Goal: Task Accomplishment & Management: Manage account settings

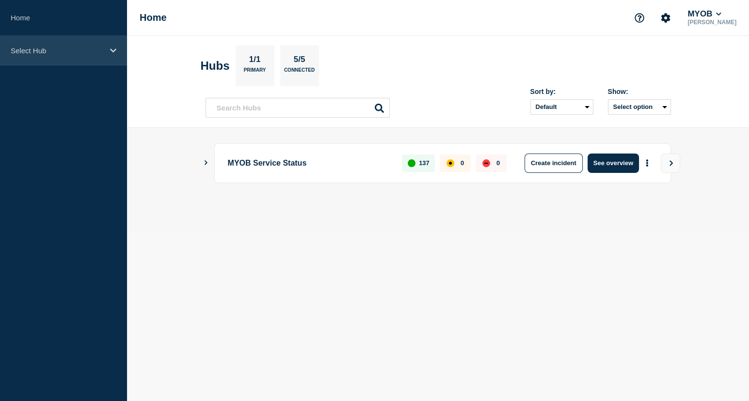
click at [87, 51] on p "Select Hub" at bounding box center [57, 51] width 93 height 8
click at [47, 61] on div "Select Hub" at bounding box center [63, 51] width 127 height 30
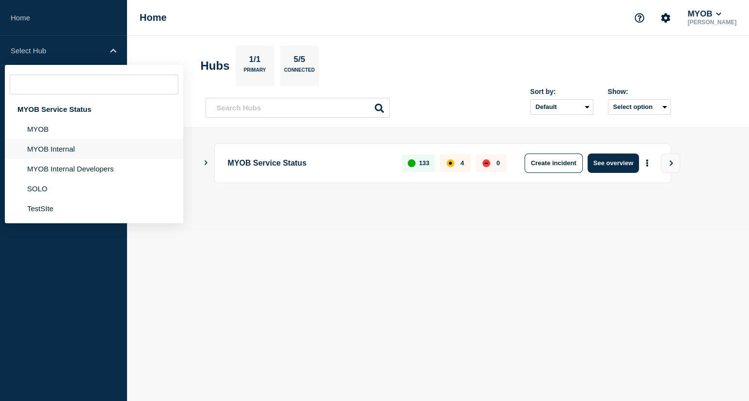
click at [71, 143] on li "MYOB Internal" at bounding box center [94, 149] width 178 height 20
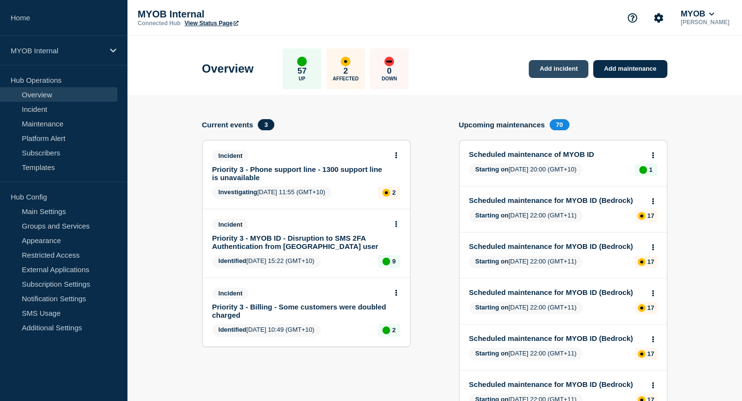
click at [570, 68] on link "Add incident" at bounding box center [559, 69] width 60 height 18
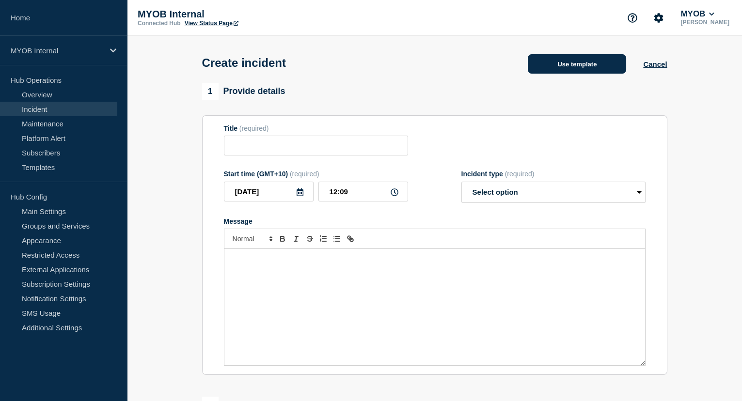
click at [571, 71] on button "Use template" at bounding box center [577, 63] width 98 height 19
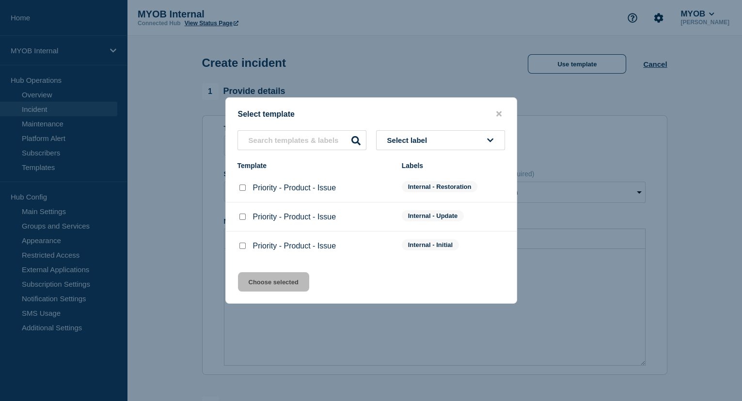
click at [251, 250] on div "Priority - Product - Issue" at bounding box center [315, 246] width 155 height 10
click at [244, 246] on input "Priority - Product - Issue checkbox" at bounding box center [242, 246] width 6 height 6
checkbox input "true"
click at [276, 285] on button "Choose selected" at bounding box center [273, 281] width 71 height 19
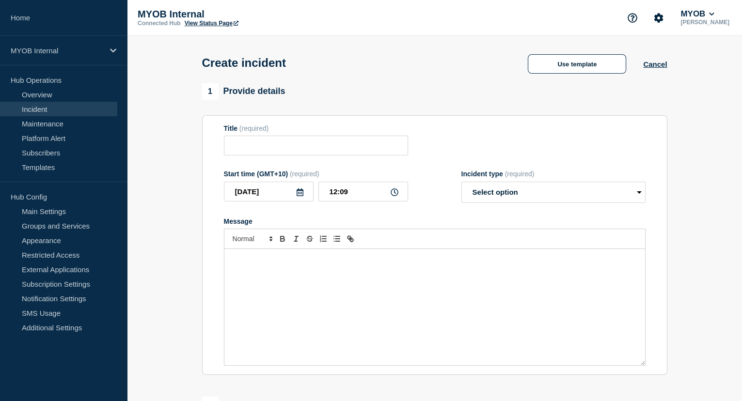
type input "Priority - Product - Issue"
select select "investigating"
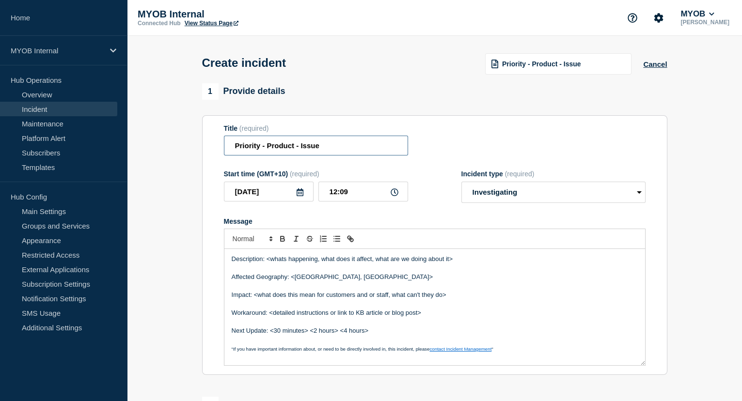
click at [258, 145] on input "Priority - Product - Issue" at bounding box center [316, 146] width 184 height 20
click at [285, 148] on input "Priority 3 - Product - Issue" at bounding box center [316, 146] width 184 height 20
click at [346, 150] on input "Priority 3 - MYOB Business - Issue" at bounding box center [316, 146] width 184 height 20
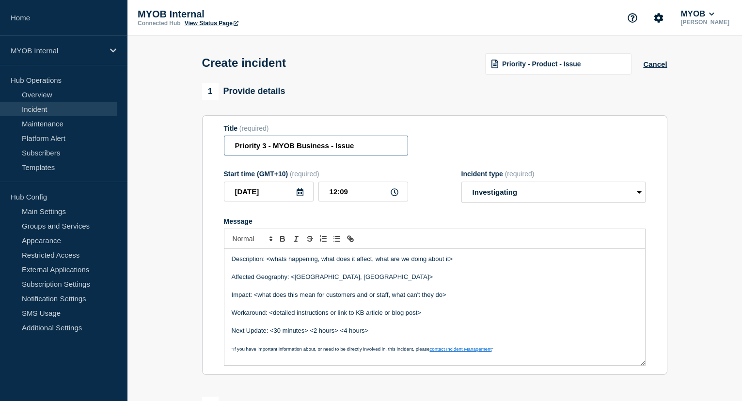
paste input "MYOB customer cannot view or pay invoices"
drag, startPoint x: 387, startPoint y: 147, endPoint x: 225, endPoint y: 144, distance: 161.4
click at [225, 144] on input "Priority 3 - MYOB Business - MYOB customer cannot view or pay invoices" at bounding box center [316, 146] width 184 height 20
type input "Priority 3 - MYOB Business - MYOB customer cannot view or pay invoices"
click at [530, 132] on div "Title (required) Priority 3 - MYOB Business - MYOB customer cannot view or pay …" at bounding box center [435, 141] width 422 height 32
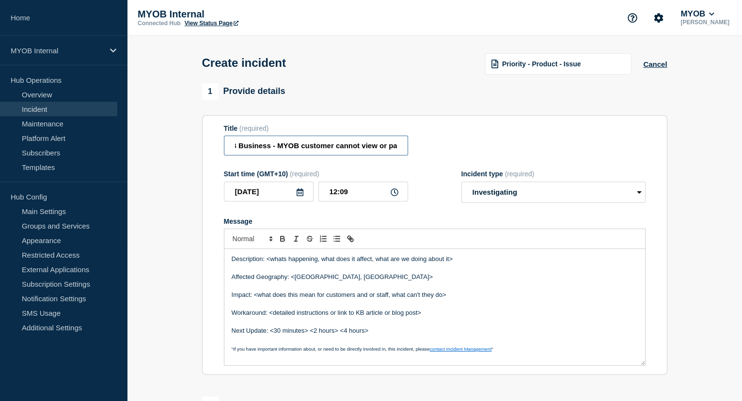
scroll to position [0, 93]
drag, startPoint x: 341, startPoint y: 148, endPoint x: 399, endPoint y: 151, distance: 57.7
click at [399, 151] on input "Priority 3 - MYOB Business - MYOB customer cannot view or pay invoices" at bounding box center [316, 146] width 184 height 20
click at [479, 147] on div "Title (required) Priority 3 - MYOB Business - MYOB customer cannot view or pay …" at bounding box center [435, 141] width 422 height 32
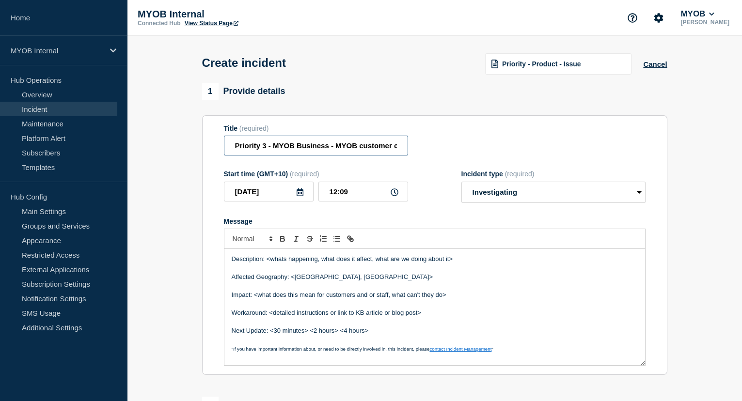
scroll to position [0, 93]
drag, startPoint x: 370, startPoint y: 147, endPoint x: 451, endPoint y: 149, distance: 80.5
click at [451, 149] on div "Title (required) Priority 3 - MYOB Business - MYOB customer cannot view or pay …" at bounding box center [435, 141] width 422 height 32
click at [484, 149] on div "Title (required) Priority 3 - MYOB Business - MYOB customer cannot view or pay …" at bounding box center [435, 141] width 422 height 32
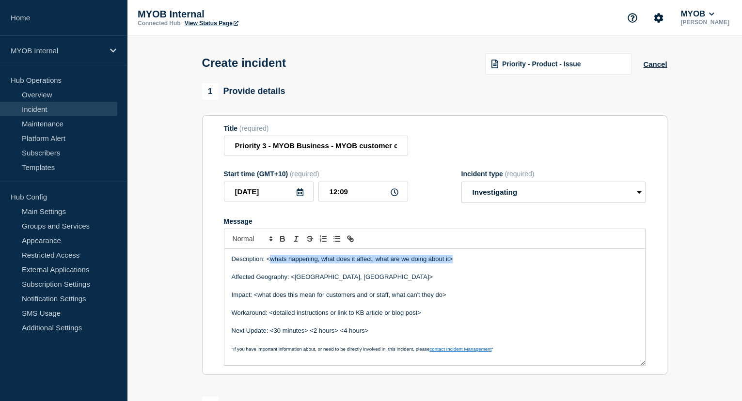
drag, startPoint x: 468, startPoint y: 260, endPoint x: 268, endPoint y: 262, distance: 199.7
click at [268, 262] on p "Description: <whats happening, what does it affect, what are we doing about it>" at bounding box center [435, 259] width 406 height 9
click at [441, 263] on p "Description: Our team is currenlty investigating a disurpton affectig" at bounding box center [435, 259] width 406 height 9
drag, startPoint x: 411, startPoint y: 261, endPoint x: 539, endPoint y: 293, distance: 132.8
click at [539, 293] on p "Impact: <what does this mean for customers and or staff, what can't they do>" at bounding box center [435, 295] width 406 height 9
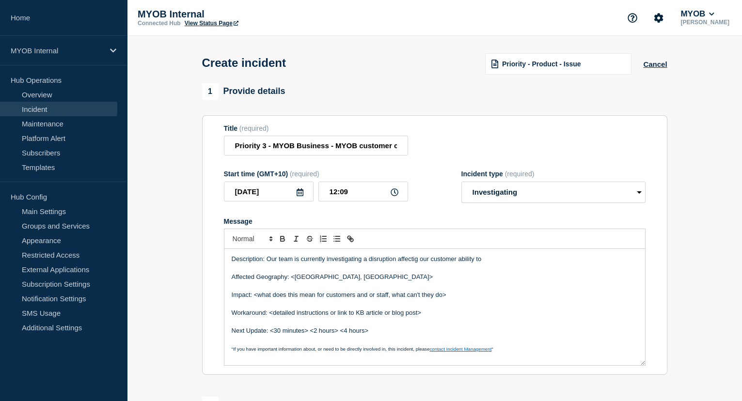
click at [402, 263] on p "Description: Our team is currently investigating a disruption affectig our cust…" at bounding box center [435, 259] width 406 height 9
click at [495, 263] on p "Description: Our team is currently investigating a disruption affecting our cus…" at bounding box center [435, 259] width 406 height 9
click at [562, 264] on p "Description: Our team is currently investigating a disruption affecting our cus…" at bounding box center [435, 259] width 406 height 9
click at [552, 264] on p "Description: Our team is currently investigating a disruption affecting our cus…" at bounding box center [435, 259] width 406 height 9
click at [557, 263] on p "Description: Our team is currently investigating a disruption affecting our cus…" at bounding box center [435, 259] width 406 height 9
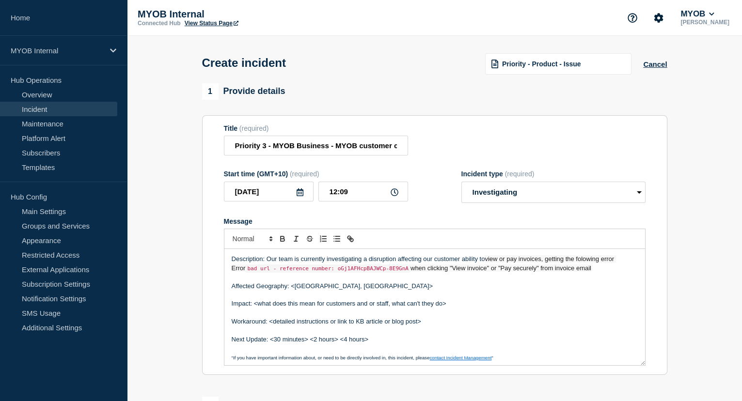
drag, startPoint x: 596, startPoint y: 269, endPoint x: 222, endPoint y: 261, distance: 374.3
click at [222, 261] on section "Title (required) Priority 3 - MYOB Business - MYOB customer cannot view or pay …" at bounding box center [434, 245] width 465 height 260
copy p "Description: Our team is currently investigating a disruption affecting our cus…"
click at [485, 256] on div "Description: Our team is currently investigating a disruption affecting our cus…" at bounding box center [434, 307] width 421 height 116
drag, startPoint x: 578, startPoint y: 270, endPoint x: 267, endPoint y: 258, distance: 310.9
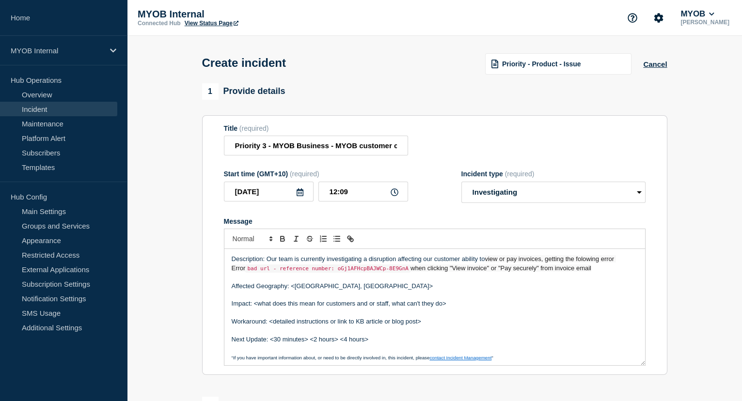
click at [267, 258] on p "Description: Our team is currently investigating a disruption affecting our cus…" at bounding box center [435, 264] width 406 height 18
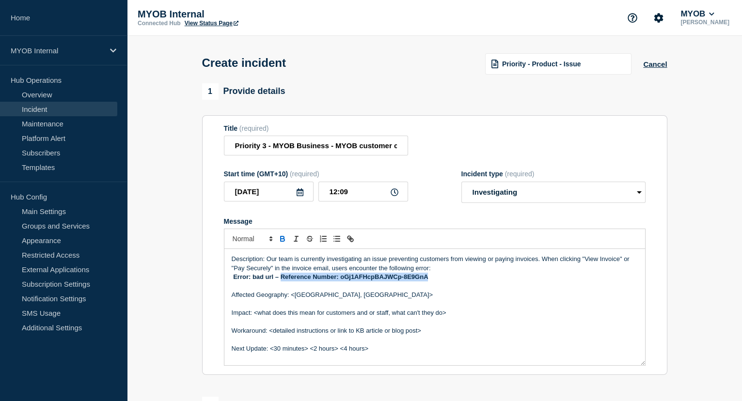
drag, startPoint x: 438, startPoint y: 277, endPoint x: 280, endPoint y: 279, distance: 158.0
click at [280, 279] on p "Error: bad url – Reference Number: oGj1AFHcpBAJWCp-8E9GnA" at bounding box center [435, 277] width 406 height 9
click at [232, 278] on p "Error: bad url" at bounding box center [435, 277] width 406 height 9
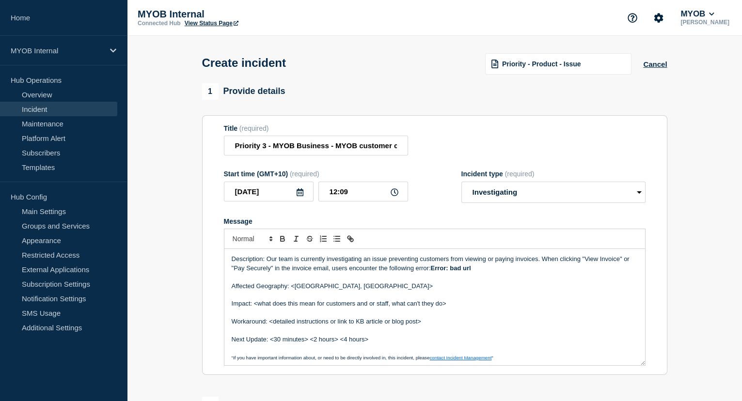
drag, startPoint x: 432, startPoint y: 269, endPoint x: 379, endPoint y: 272, distance: 53.4
click at [379, 272] on p "Description: Our team is currently investigating an issue preventing customers …" at bounding box center [435, 264] width 406 height 18
drag, startPoint x: 376, startPoint y: 274, endPoint x: 387, endPoint y: 274, distance: 11.2
click at [376, 273] on p "Description: Our team is currently investigating an issue preventing customers …" at bounding box center [435, 264] width 406 height 18
drag, startPoint x: 367, startPoint y: 270, endPoint x: 541, endPoint y: 282, distance: 174.4
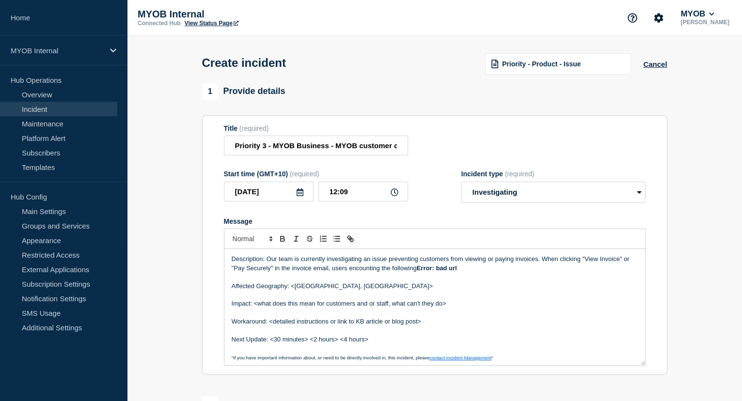
click at [569, 282] on p "Message" at bounding box center [435, 277] width 406 height 9
click at [373, 287] on p "Affected Geography: <[GEOGRAPHIC_DATA], [GEOGRAPHIC_DATA]>" at bounding box center [435, 286] width 406 height 9
click at [320, 286] on p "Affected Geography: <[GEOGRAPHIC_DATA], [GEOGRAPHIC_DATA]" at bounding box center [435, 286] width 406 height 9
click at [293, 288] on p "Affected Geography: <Australia & [GEOGRAPHIC_DATA]" at bounding box center [435, 286] width 406 height 9
drag, startPoint x: 449, startPoint y: 306, endPoint x: 255, endPoint y: 308, distance: 194.4
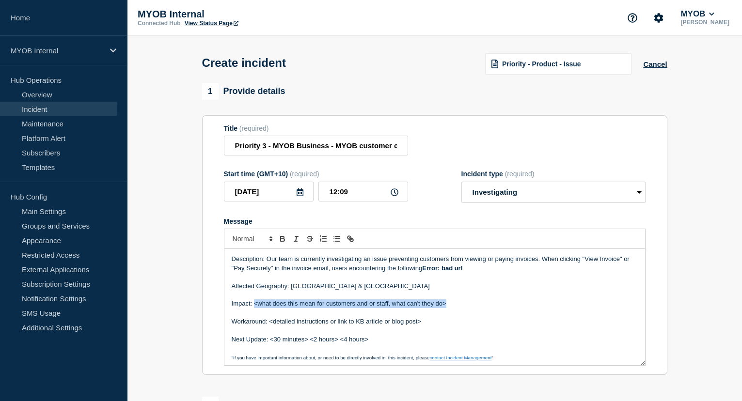
click at [255, 308] on p "Impact: <what does this mean for customers and or staff, what can't they do>" at bounding box center [435, 304] width 406 height 9
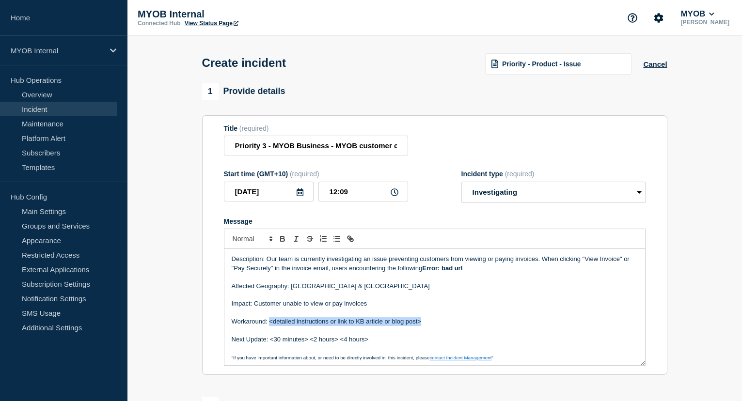
drag, startPoint x: 429, startPoint y: 323, endPoint x: 268, endPoint y: 321, distance: 161.4
click at [268, 321] on p "Workaround: <detailed instructions or link to KB article or blog post>" at bounding box center [435, 321] width 406 height 9
click at [341, 341] on p "Next Update: <30 minutes> <2 hours> <4 hours>" at bounding box center [435, 339] width 406 height 9
drag, startPoint x: 375, startPoint y: 338, endPoint x: 270, endPoint y: 340, distance: 105.2
click at [270, 340] on p "Next Update: <30 minutes> <2 hours> <4 hours>" at bounding box center [435, 339] width 406 height 9
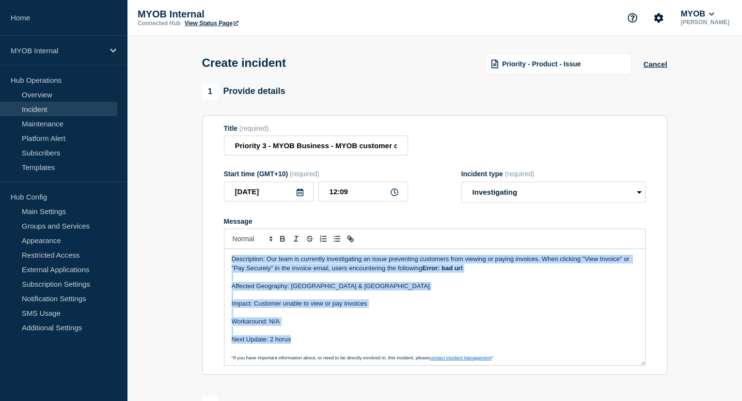
drag, startPoint x: 300, startPoint y: 342, endPoint x: 227, endPoint y: 260, distance: 109.9
click at [227, 260] on div "Description: Our team is currently investigating an issue preventing customers …" at bounding box center [434, 307] width 421 height 116
copy div "Description: Our team is currently investigating an issue preventing customers …"
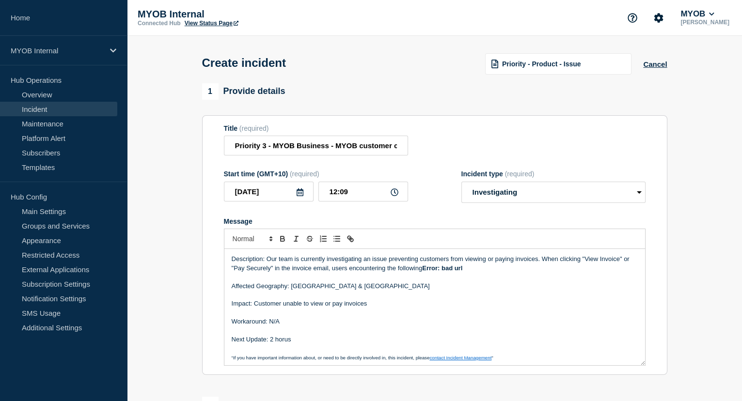
click at [297, 351] on p "Message" at bounding box center [435, 349] width 406 height 9
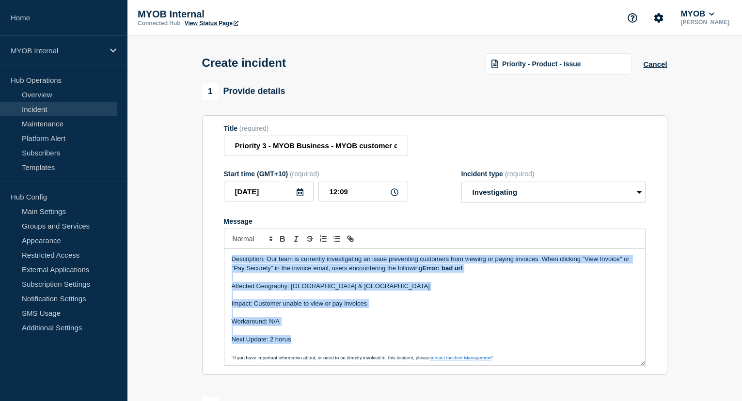
drag, startPoint x: 301, startPoint y: 342, endPoint x: 223, endPoint y: 255, distance: 116.3
click at [224, 255] on div "Description: Our team is currently investigating an issue preventing customers …" at bounding box center [435, 307] width 422 height 117
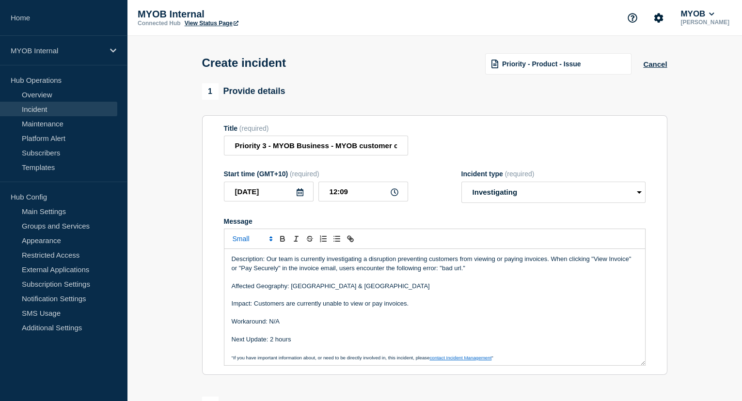
scroll to position [2, 0]
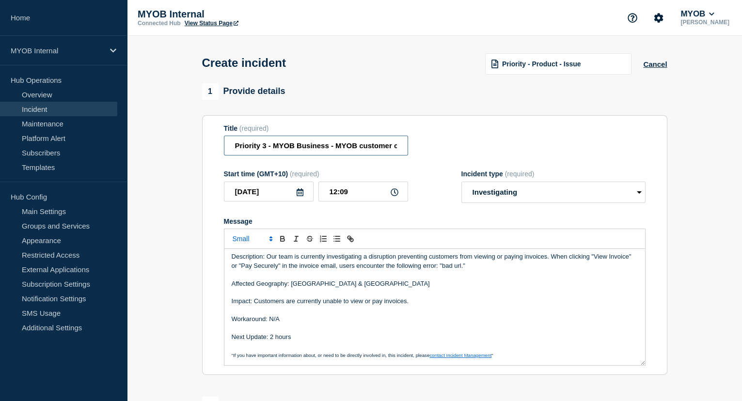
click at [264, 146] on input "Priority 3 - MYOB Business - MYOB customer cannot view or pay invoices" at bounding box center [316, 146] width 184 height 20
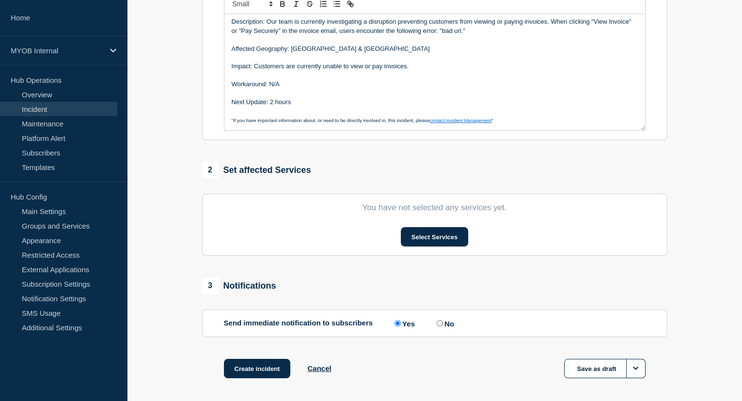
scroll to position [232, 0]
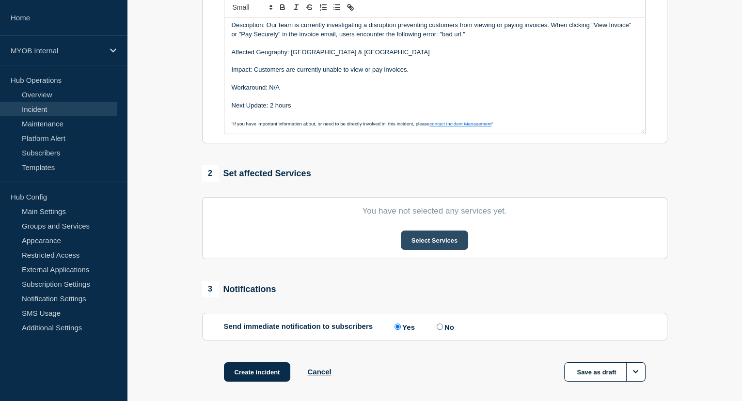
type input "Priority 2 - MYOB Business - MYOB customer cannot view or pay invoices"
click at [422, 243] on button "Select Services" at bounding box center [434, 240] width 67 height 19
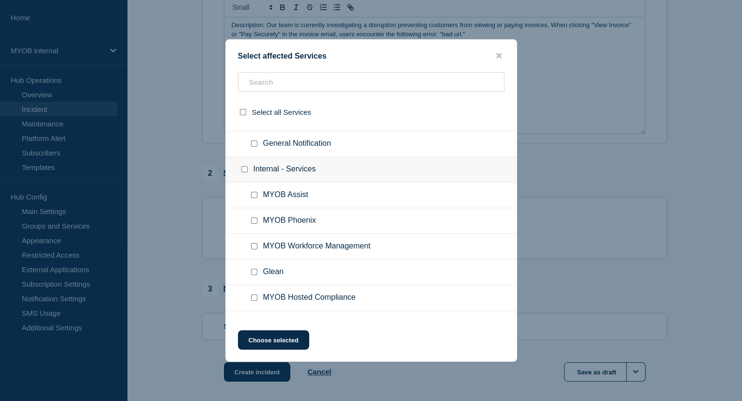
scroll to position [484, 0]
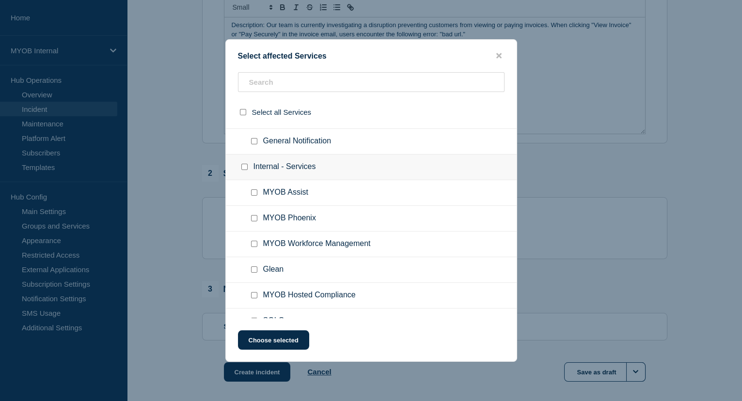
click at [253, 190] on input "MYOB Assist checkbox" at bounding box center [254, 193] width 6 height 6
checkbox input "true"
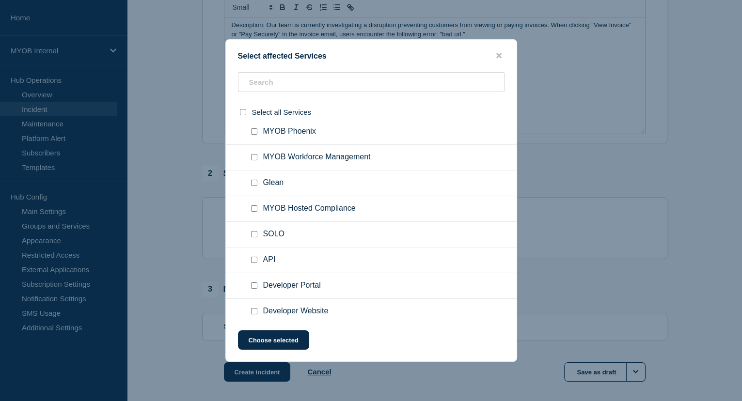
scroll to position [572, 0]
click at [253, 230] on input "SOLO checkbox" at bounding box center [254, 233] width 6 height 6
checkbox input "true"
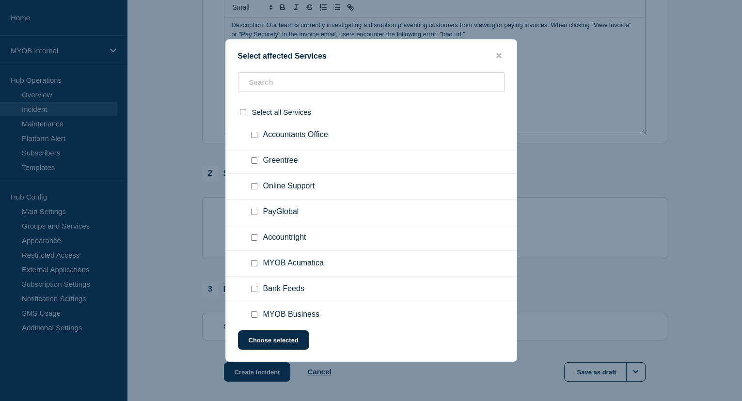
scroll to position [1057, 0]
click at [253, 233] on input "Accountright checkbox" at bounding box center [254, 236] width 6 height 6
checkbox input "true"
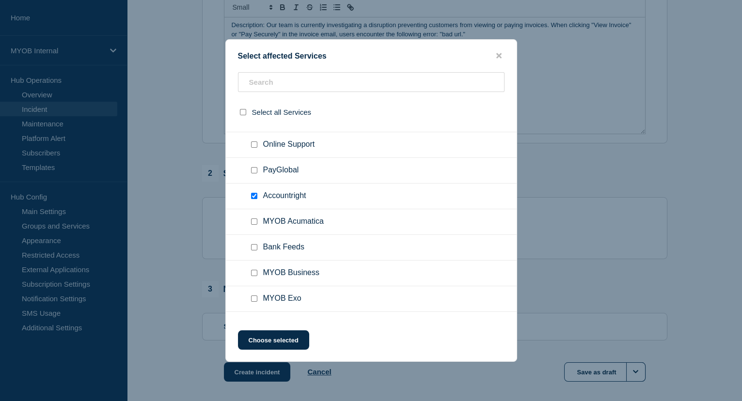
scroll to position [1101, 0]
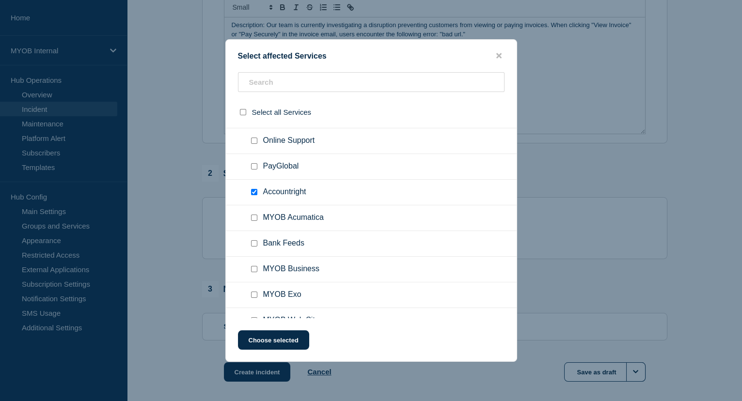
click at [253, 267] on input "MYOB Business checkbox" at bounding box center [254, 269] width 6 height 6
checkbox input "true"
click at [288, 340] on button "Choose selected" at bounding box center [273, 340] width 71 height 19
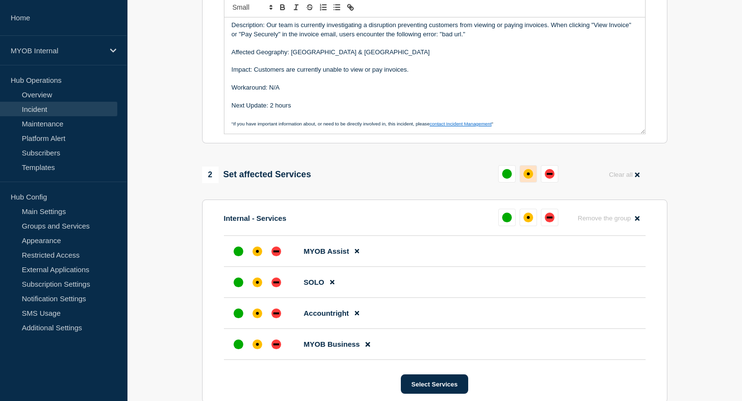
click at [528, 178] on div "affected" at bounding box center [528, 174] width 10 height 10
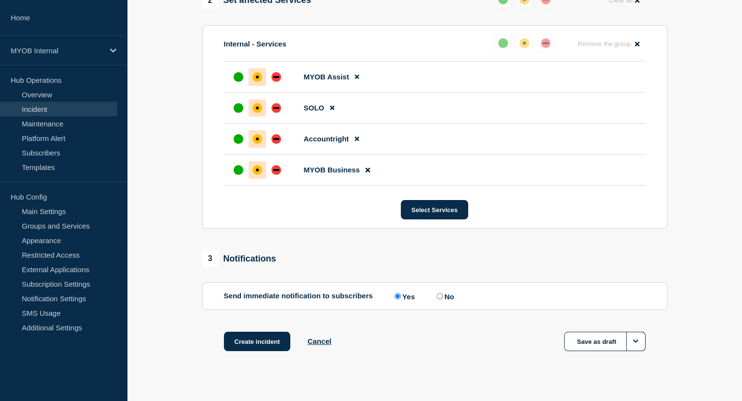
scroll to position [422, 0]
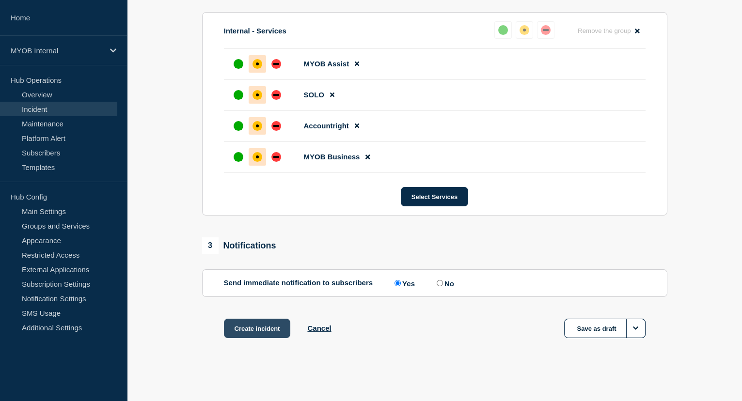
click at [268, 329] on button "Create incident" at bounding box center [257, 328] width 67 height 19
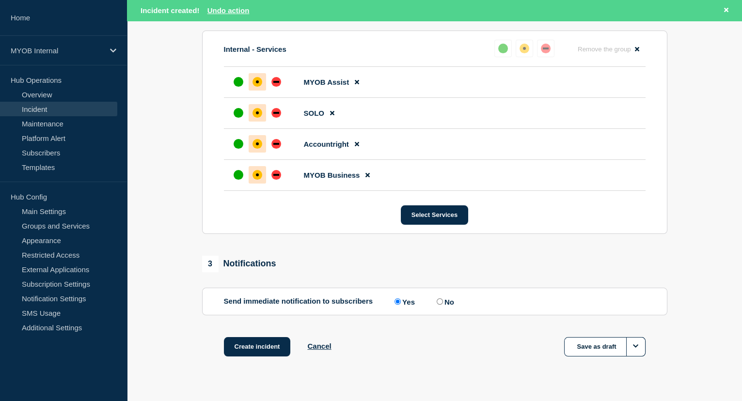
scroll to position [442, 0]
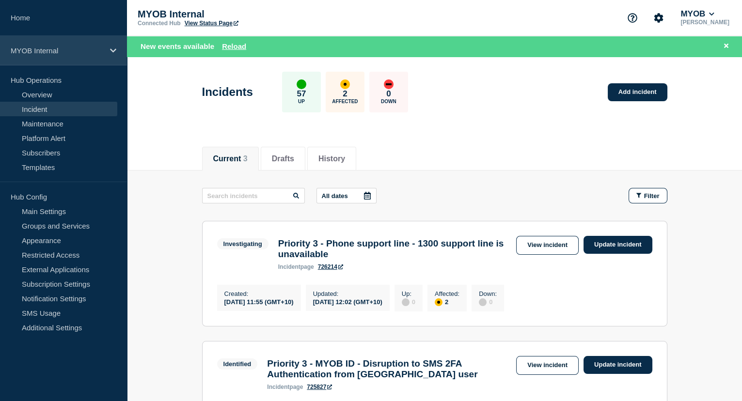
click at [25, 47] on p "MYOB Internal" at bounding box center [57, 51] width 93 height 8
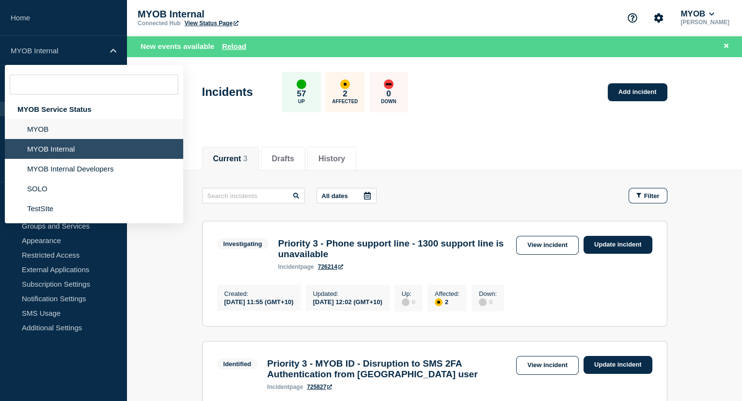
click at [61, 123] on li "MYOB" at bounding box center [94, 129] width 178 height 20
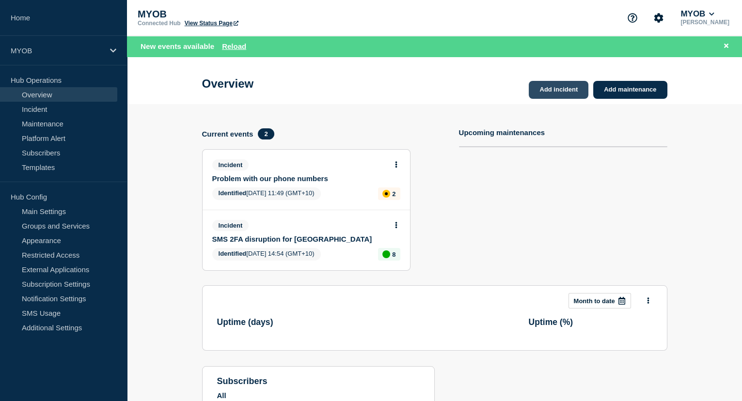
click at [568, 91] on link "Add incident" at bounding box center [559, 90] width 60 height 18
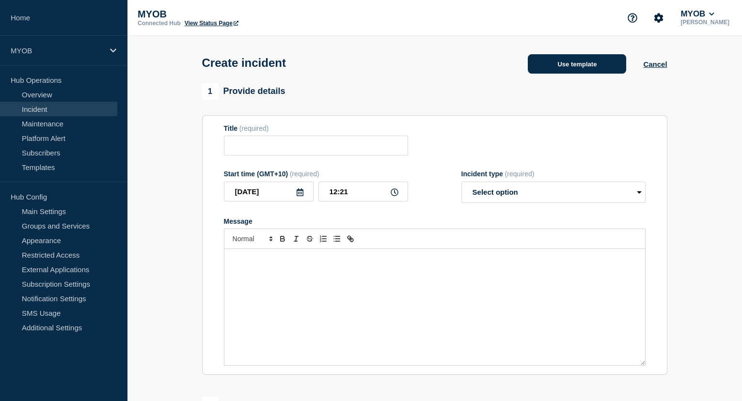
click at [605, 66] on button "Use template" at bounding box center [577, 63] width 98 height 19
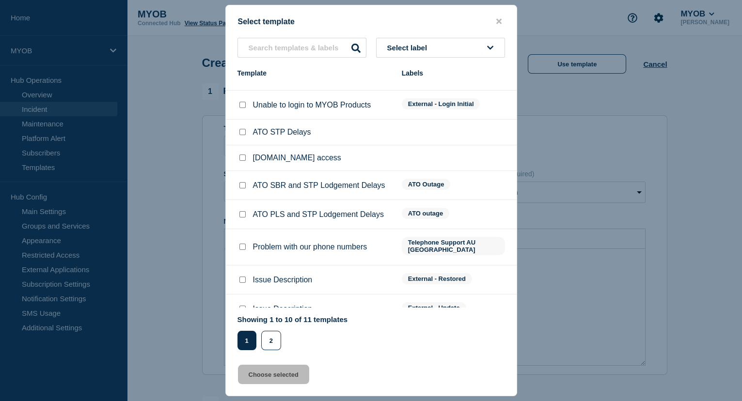
scroll to position [52, 0]
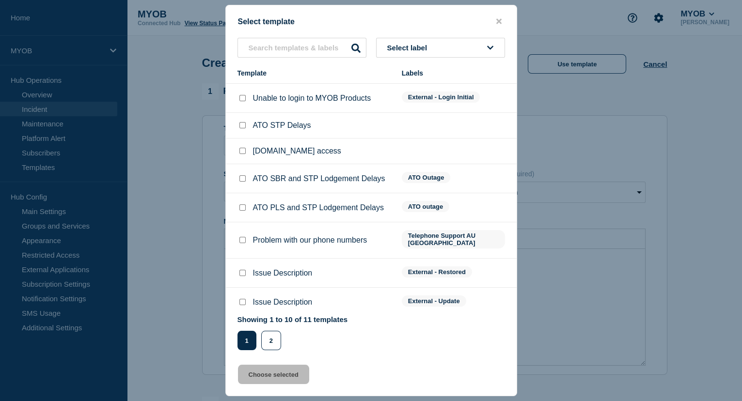
click at [240, 299] on input "Issue Description checkbox" at bounding box center [242, 302] width 6 height 6
checkbox input "true"
click at [273, 375] on button "Choose selected" at bounding box center [273, 374] width 71 height 19
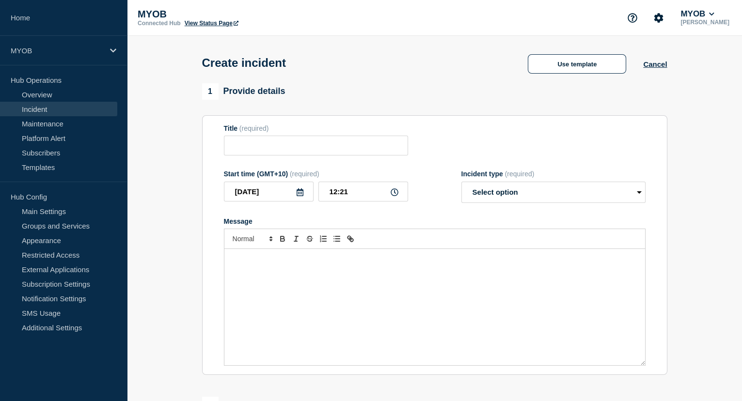
type input "Issue Description"
select select "identified"
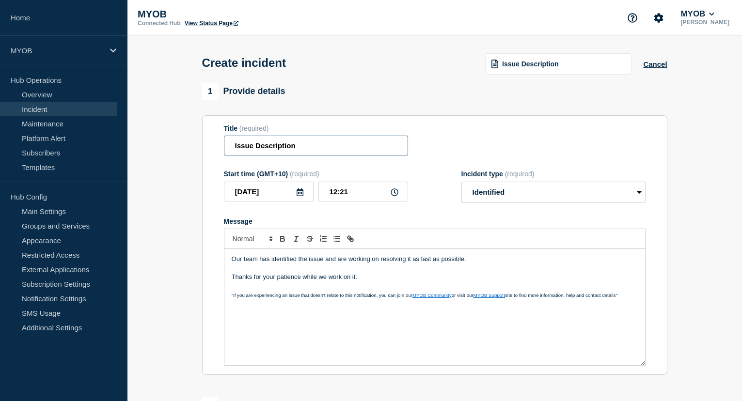
drag, startPoint x: 309, startPoint y: 147, endPoint x: 213, endPoint y: 142, distance: 96.6
click at [213, 142] on section "Title (required) Issue Description Start time (GMT+10) (required) [DATE] 12:21 …" at bounding box center [434, 245] width 465 height 260
type input "View or pay invoices disruption"
drag, startPoint x: 479, startPoint y: 264, endPoint x: 394, endPoint y: 262, distance: 85.3
click at [394, 262] on p "Our team has identified the issue and are working on resolving it as fast as po…" at bounding box center [435, 259] width 406 height 9
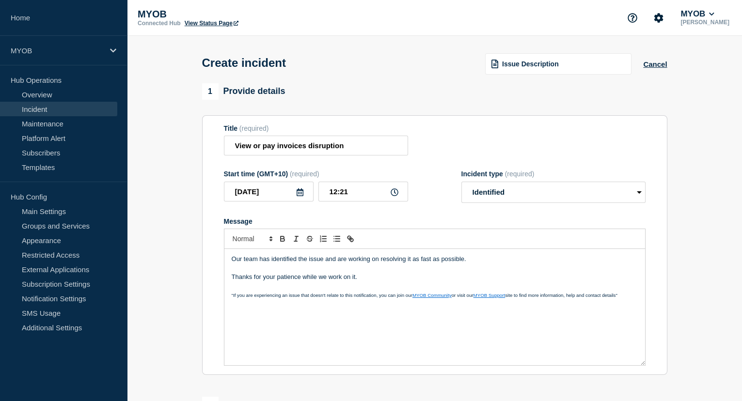
click at [333, 264] on p "Our team has identified the issue and are working on resolving it as fast as po…" at bounding box center [435, 259] width 406 height 9
click at [554, 64] on span "Issue Description" at bounding box center [530, 64] width 57 height 8
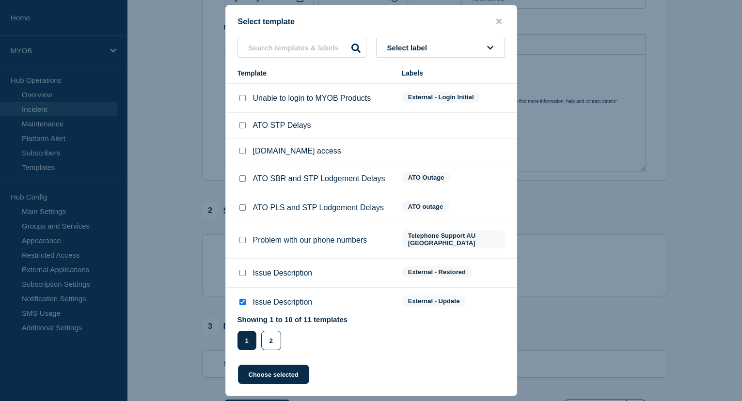
scroll to position [220, 0]
click at [271, 338] on button "2" at bounding box center [271, 340] width 20 height 19
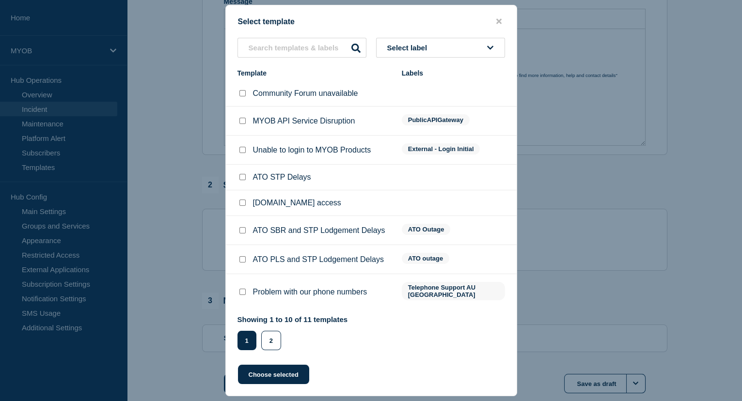
click at [273, 344] on div at bounding box center [371, 200] width 742 height 401
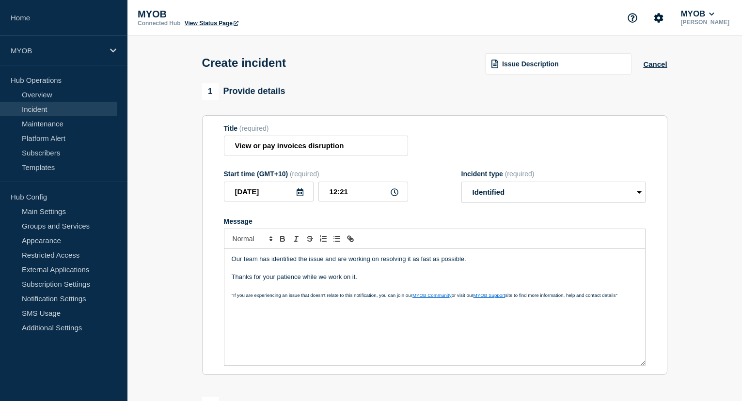
click at [536, 63] on span "Issue Description" at bounding box center [530, 64] width 57 height 8
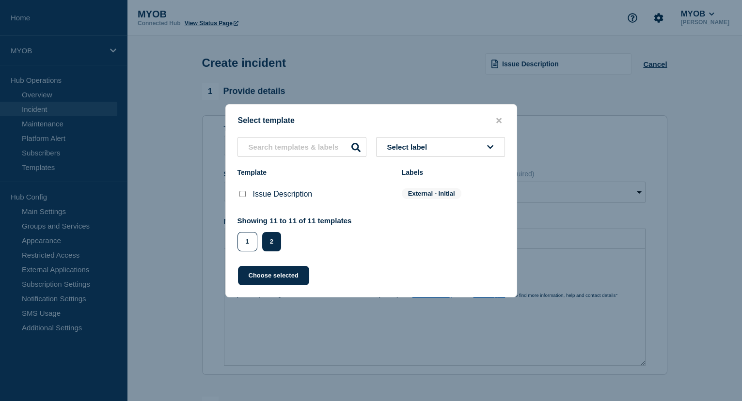
click at [243, 195] on input "Issue Description checkbox" at bounding box center [242, 194] width 6 height 6
checkbox input "true"
click at [292, 283] on button "Choose selected" at bounding box center [273, 275] width 71 height 19
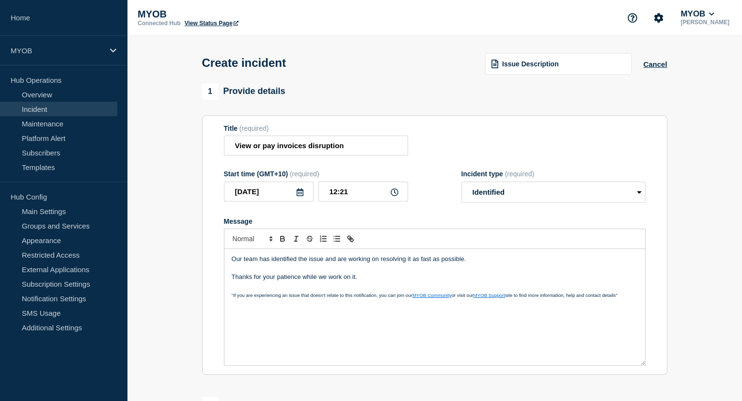
select select "investigating"
drag, startPoint x: 422, startPoint y: 261, endPoint x: 353, endPoint y: 260, distance: 68.3
click at [353, 260] on p "Our team is currently investigating an issue with <state issue>." at bounding box center [435, 259] width 406 height 9
click at [479, 257] on p "Our team is currently investigating an issue affecting your ability to view or …" at bounding box center [435, 259] width 406 height 9
drag, startPoint x: 466, startPoint y: 262, endPoint x: 416, endPoint y: 262, distance: 49.9
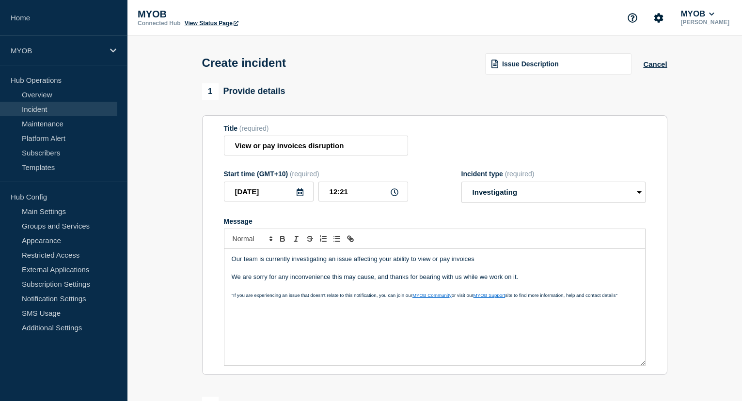
click at [416, 262] on p "Our team is currently investigating an issue affecting your ability to view or …" at bounding box center [435, 259] width 406 height 9
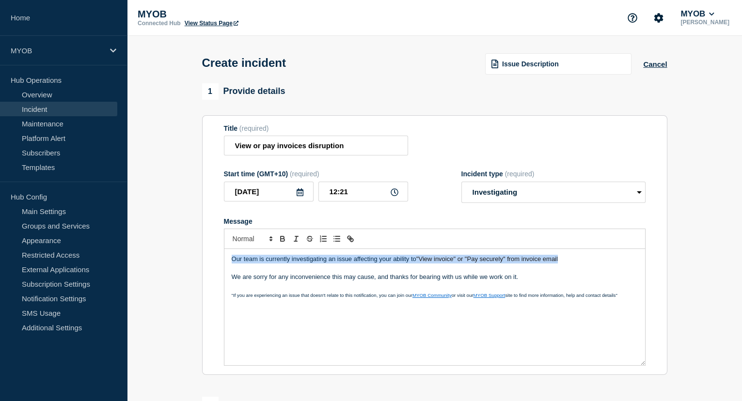
drag, startPoint x: 567, startPoint y: 265, endPoint x: 228, endPoint y: 261, distance: 338.8
click at [228, 261] on div "Our team is currently investigating an issue affecting your ability to "View in…" at bounding box center [434, 307] width 421 height 116
copy p "Our team is currently investigating an issue affecting your ability to "View in…"
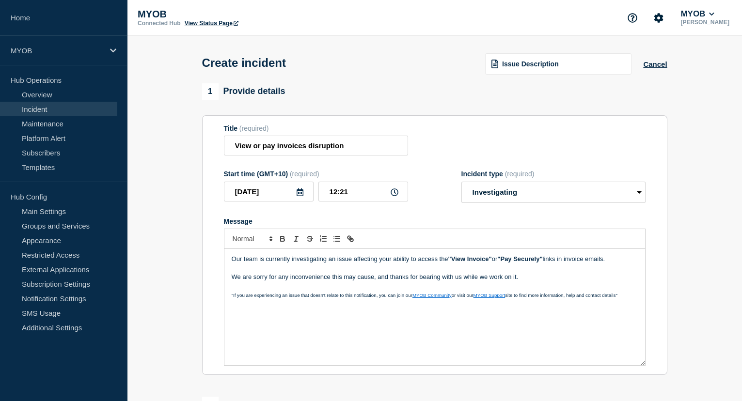
drag, startPoint x: 523, startPoint y: 279, endPoint x: 183, endPoint y: 256, distance: 340.1
click at [183, 256] on section "1 Provide details Title (required) View or pay invoices disruption Start time (…" at bounding box center [434, 360] width 615 height 555
copy div "Our team is currently investigating an issue affecting your ability to access t…"
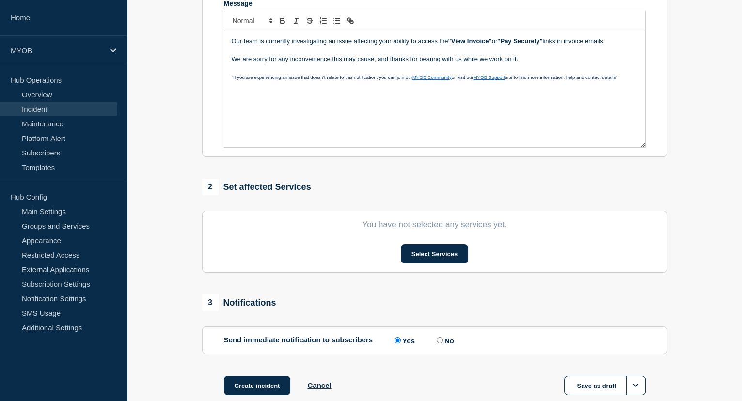
scroll to position [220, 0]
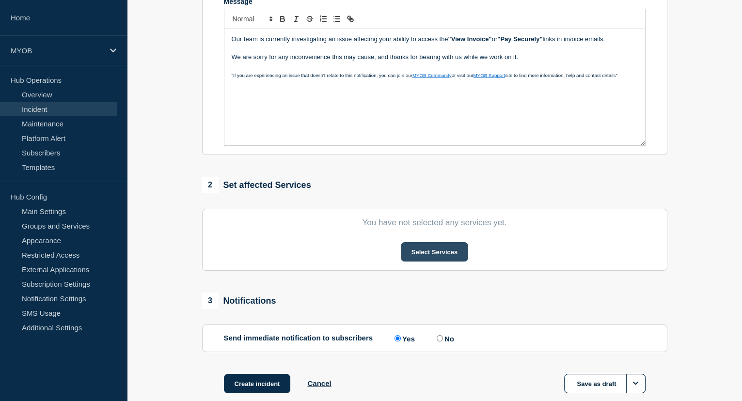
click at [454, 254] on button "Select Services" at bounding box center [434, 251] width 67 height 19
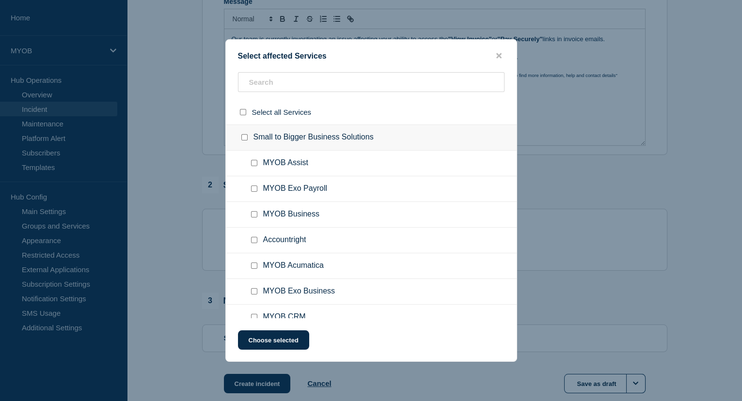
click at [283, 176] on ul "MYOB Assist" at bounding box center [371, 164] width 291 height 26
click at [254, 162] on input "MYOB Assist checkbox" at bounding box center [254, 163] width 6 height 6
checkbox input "true"
click at [252, 240] on input "Accountright checkbox" at bounding box center [254, 240] width 6 height 6
checkbox input "true"
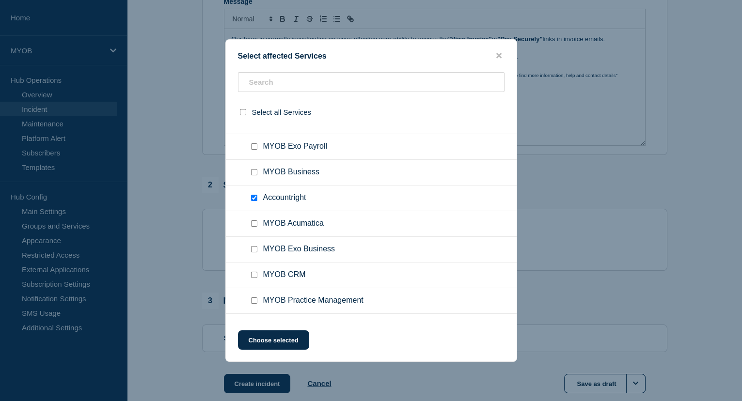
scroll to position [44, 0]
click at [254, 168] on input "MYOB Business checkbox" at bounding box center [254, 171] width 6 height 6
checkbox input "true"
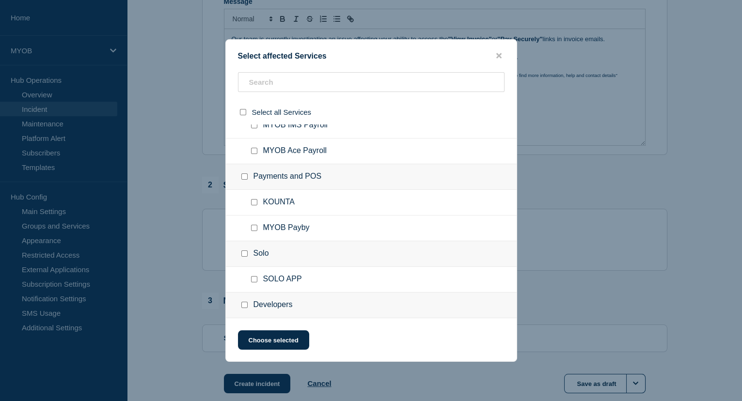
scroll to position [661, 0]
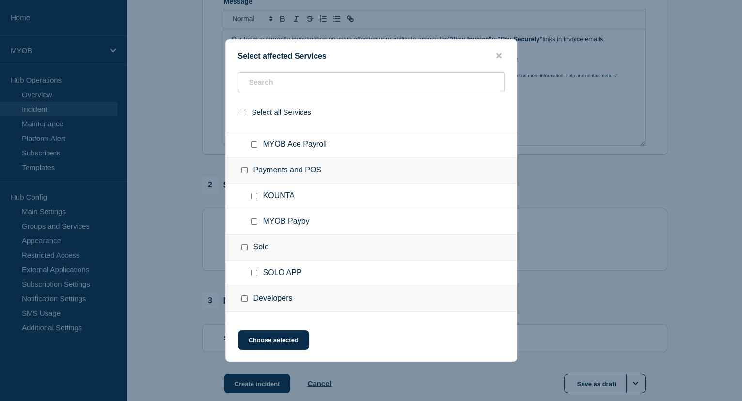
click at [251, 270] on input "SOLO APP checkbox" at bounding box center [254, 273] width 6 height 6
checkbox input "true"
click at [301, 342] on button "Choose selected" at bounding box center [273, 340] width 71 height 19
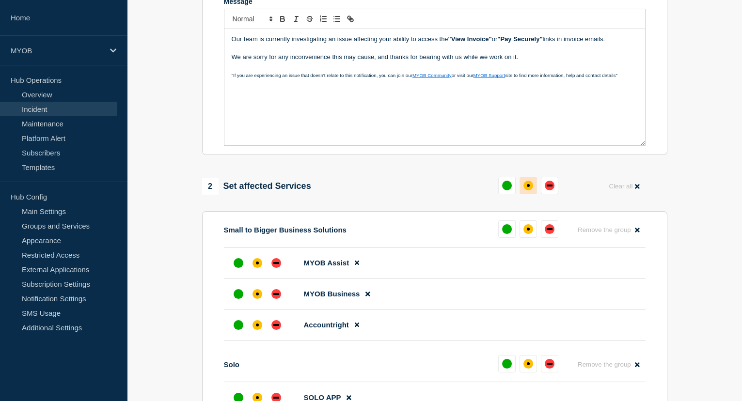
click at [532, 189] on button at bounding box center [528, 185] width 17 height 17
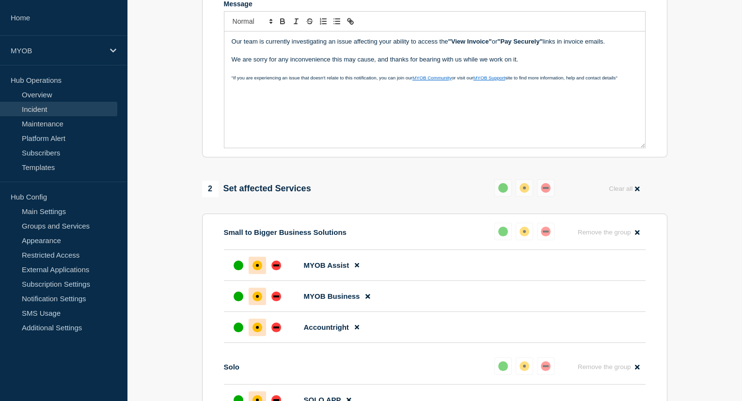
scroll to position [111, 0]
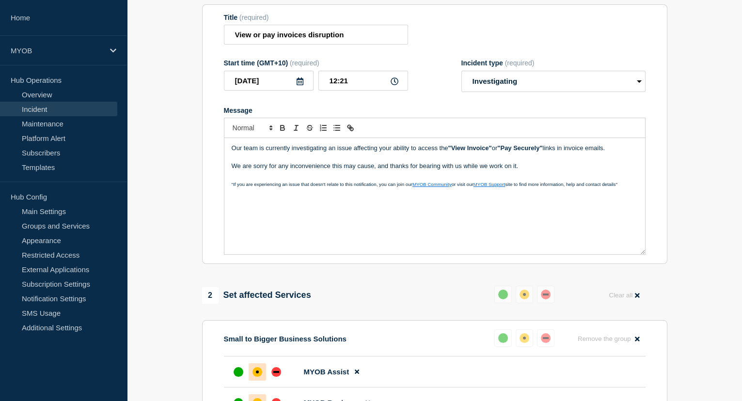
drag, startPoint x: 519, startPoint y: 169, endPoint x: 218, endPoint y: 144, distance: 301.6
click at [218, 144] on section "Title (required) View or pay invoices disruption Start time (GMT+10) (required)…" at bounding box center [434, 134] width 465 height 260
copy div "Our team is currently investigating an issue affecting your ability to access t…"
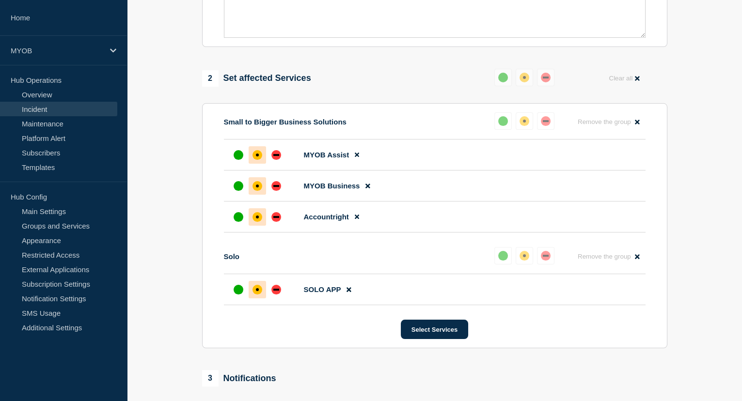
scroll to position [463, 0]
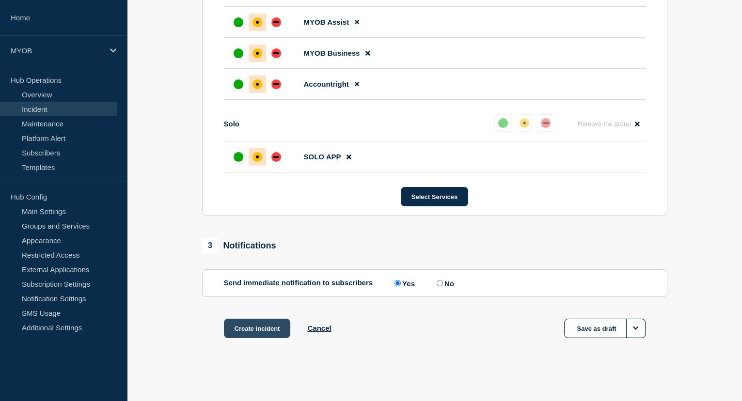
click at [265, 323] on button "Create incident" at bounding box center [257, 328] width 67 height 19
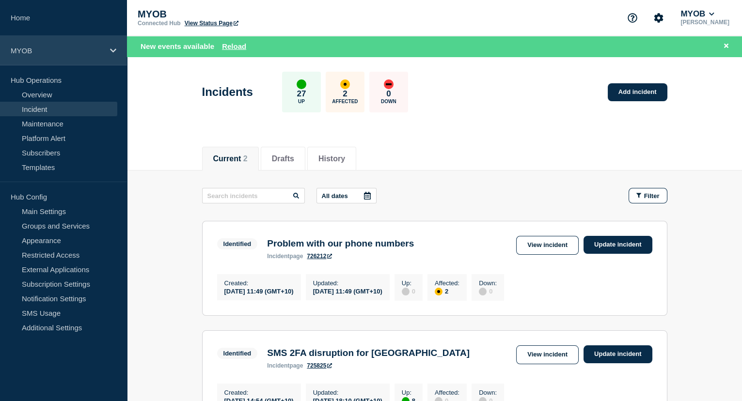
click at [27, 54] on p "MYOB" at bounding box center [57, 51] width 93 height 8
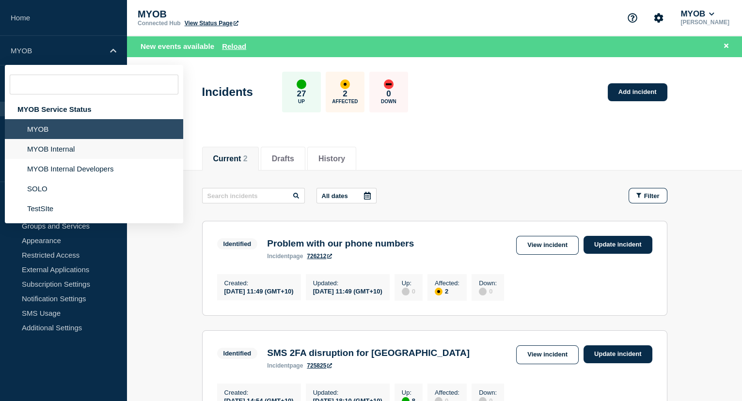
click at [67, 151] on li "MYOB Internal" at bounding box center [94, 149] width 178 height 20
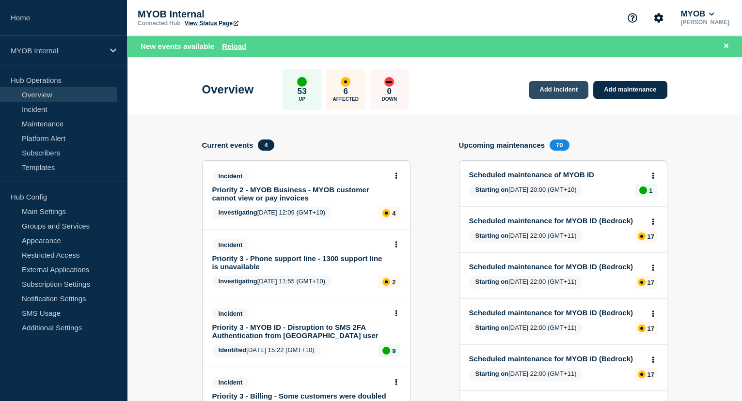
click at [553, 89] on link "Add incident" at bounding box center [559, 90] width 60 height 18
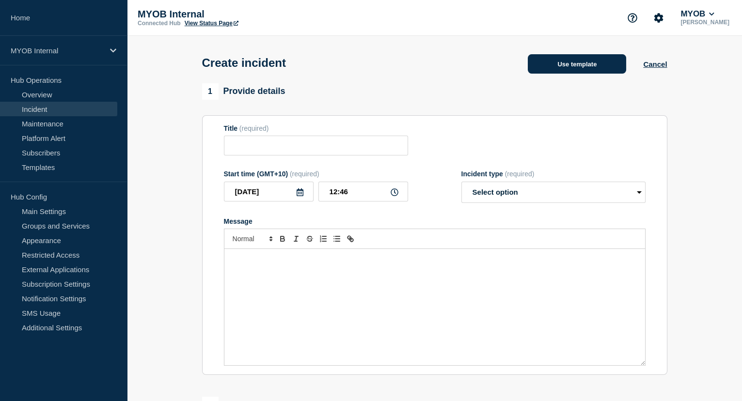
click at [579, 72] on button "Use template" at bounding box center [577, 63] width 98 height 19
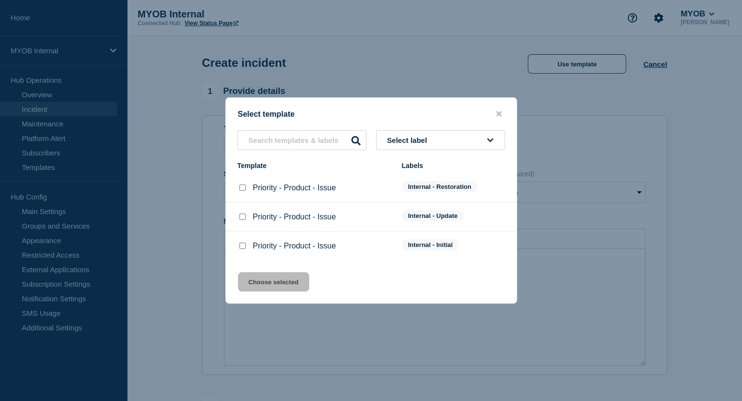
click at [241, 248] on input "Priority - Product - Issue checkbox" at bounding box center [242, 246] width 6 height 6
checkbox input "true"
click at [291, 285] on button "Choose selected" at bounding box center [273, 281] width 71 height 19
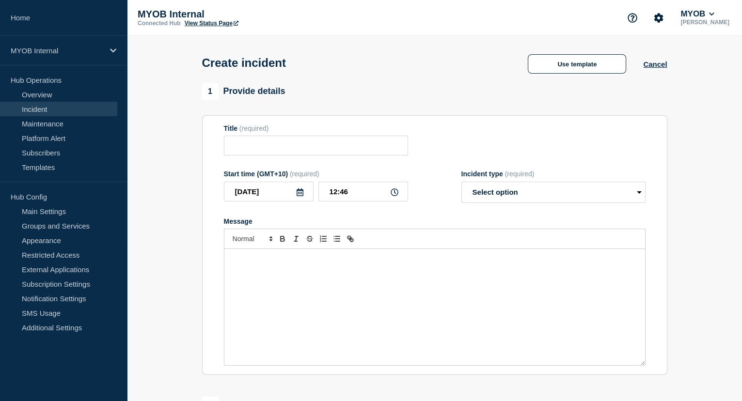
type input "Priority - Product - Issue"
select select "investigating"
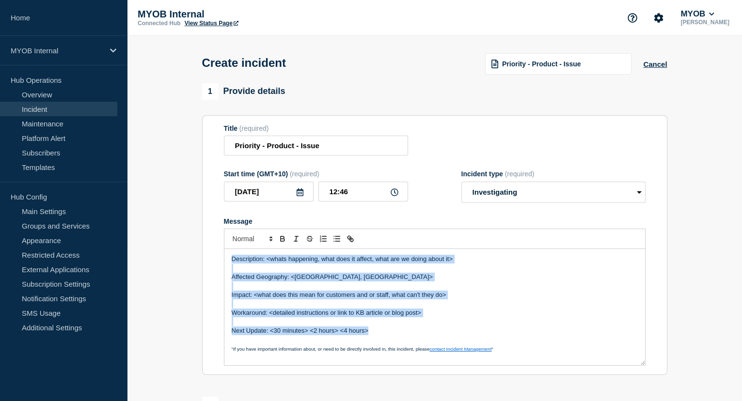
drag, startPoint x: 375, startPoint y: 333, endPoint x: 231, endPoint y: 261, distance: 161.1
click at [231, 261] on div "Description: <whats happening, what does it affect, what are we doing about it>…" at bounding box center [434, 307] width 421 height 116
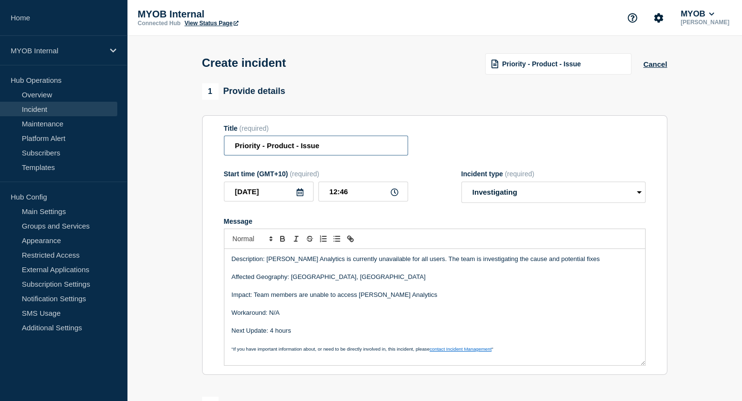
click at [260, 149] on input "Priority - Product - Issue" at bounding box center [316, 146] width 184 height 20
click at [290, 149] on input "Priority 3 - Product - Issue" at bounding box center [316, 146] width 184 height 20
click at [348, 147] on input "Priority 3 - [PERSON_NAME] Analytics - Issue" at bounding box center [316, 146] width 184 height 20
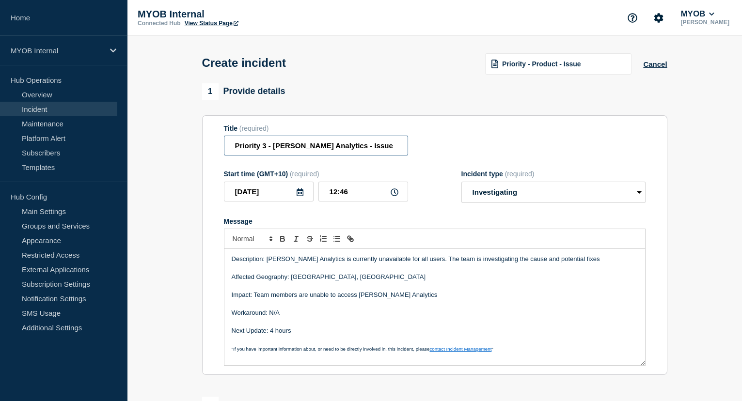
paste input "Service is currently unavailabl"
type input "Priority 3 - [PERSON_NAME] Analytics - Service is currently unavailable"
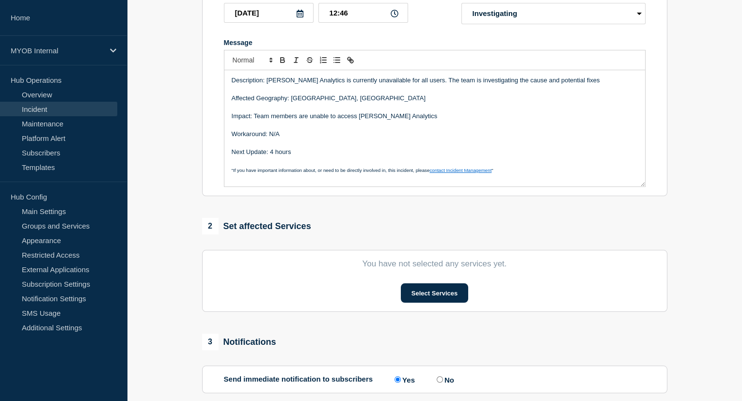
scroll to position [176, 0]
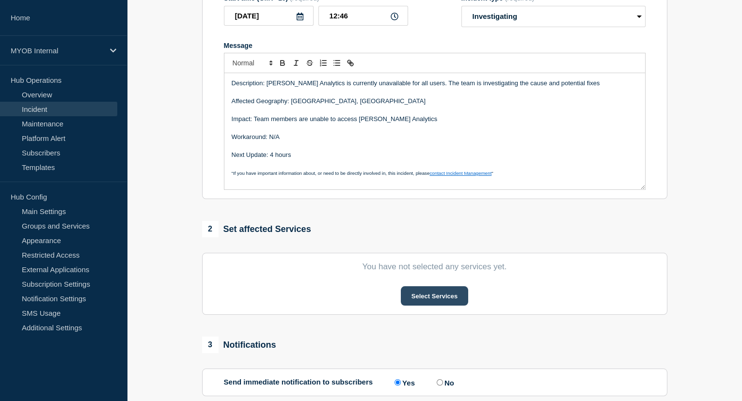
click at [438, 300] on button "Select Services" at bounding box center [434, 295] width 67 height 19
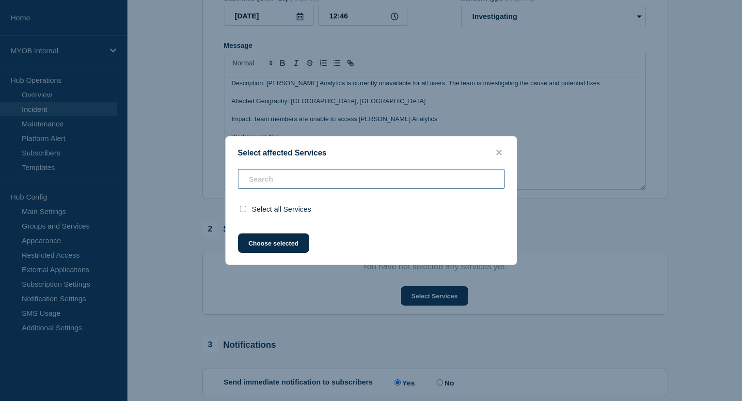
click at [295, 185] on input "text" at bounding box center [371, 179] width 267 height 20
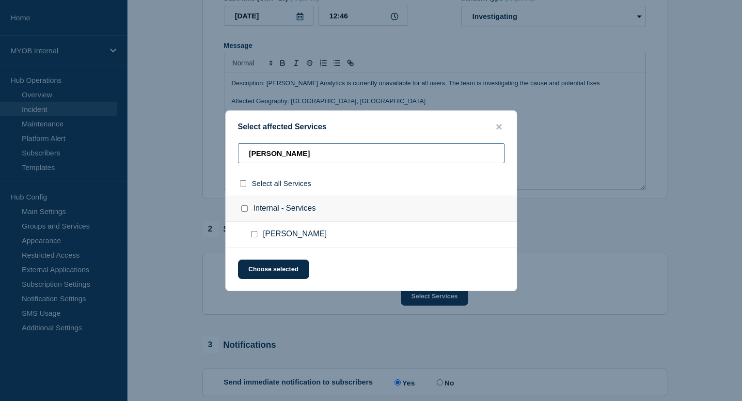
type input "[PERSON_NAME]"
click at [252, 237] on input "Archie checkbox" at bounding box center [254, 234] width 6 height 6
checkbox input "true"
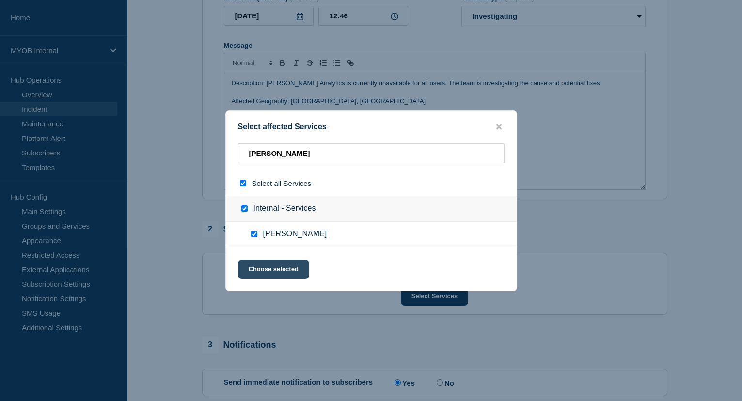
click at [274, 266] on button "Choose selected" at bounding box center [273, 269] width 71 height 19
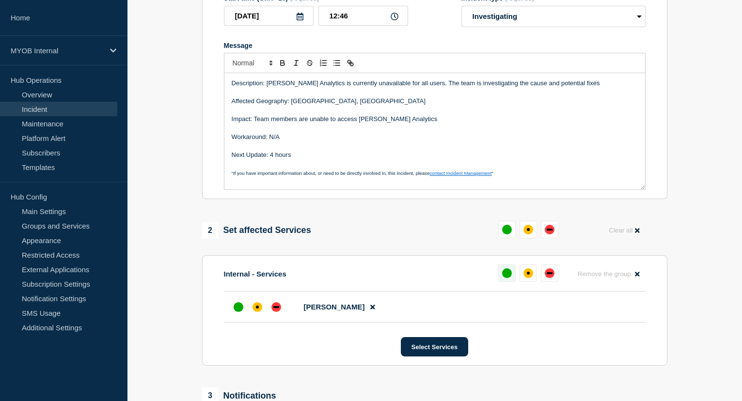
click at [513, 275] on button at bounding box center [506, 273] width 17 height 17
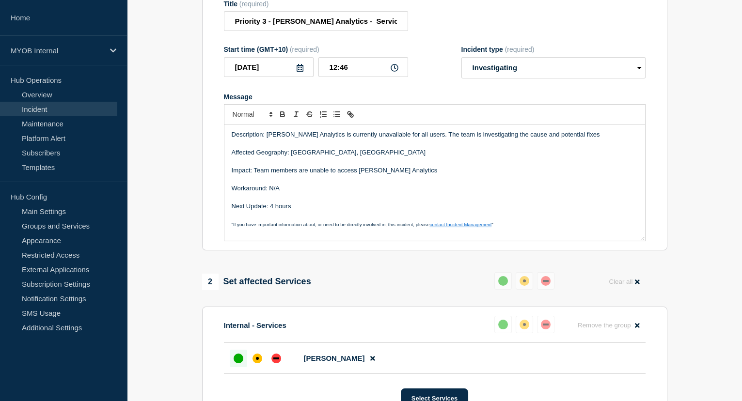
scroll to position [88, 0]
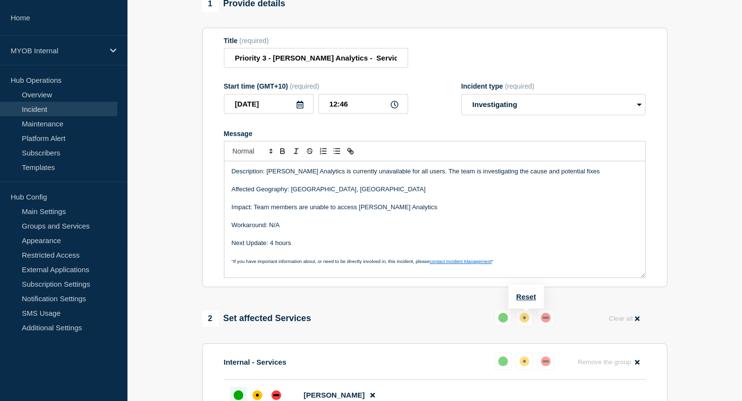
click at [527, 317] on div "affected" at bounding box center [525, 318] width 10 height 10
click at [525, 300] on button "Reset" at bounding box center [526, 297] width 20 height 8
click at [532, 322] on button at bounding box center [528, 317] width 17 height 17
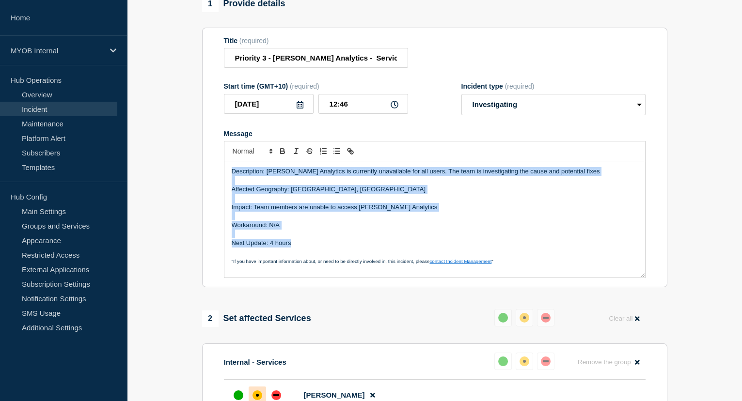
drag, startPoint x: 304, startPoint y: 246, endPoint x: 226, endPoint y: 174, distance: 106.7
click at [226, 174] on div "Description: [PERSON_NAME] Analytics is currently unavailable for all users. Th…" at bounding box center [434, 219] width 421 height 116
copy div "Description: [PERSON_NAME] Analytics is currently unavailable for all users. Th…"
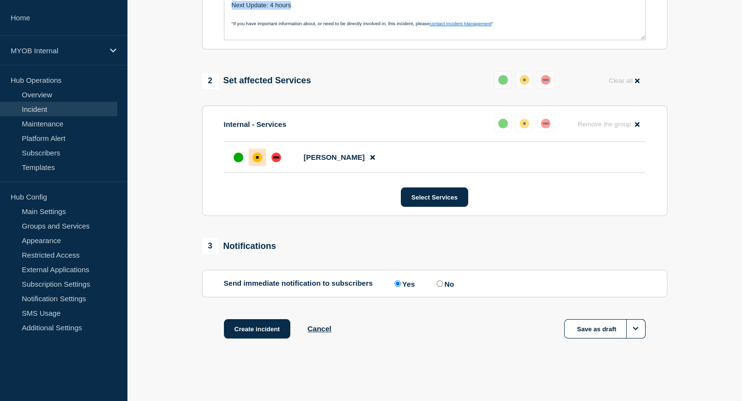
scroll to position [328, 0]
click at [273, 329] on button "Create incident" at bounding box center [257, 328] width 67 height 19
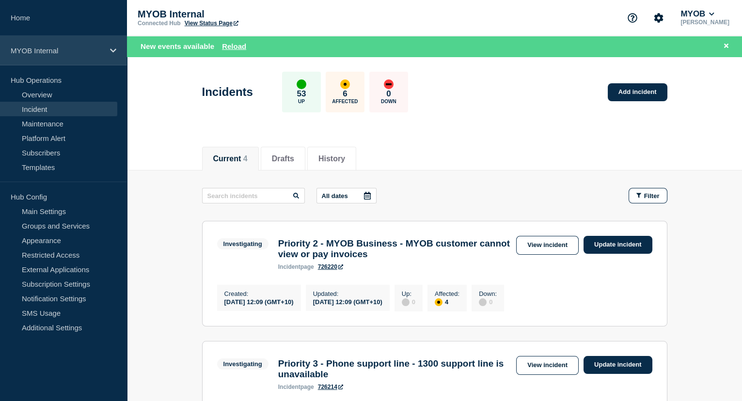
click at [49, 47] on p "MYOB Internal" at bounding box center [57, 51] width 93 height 8
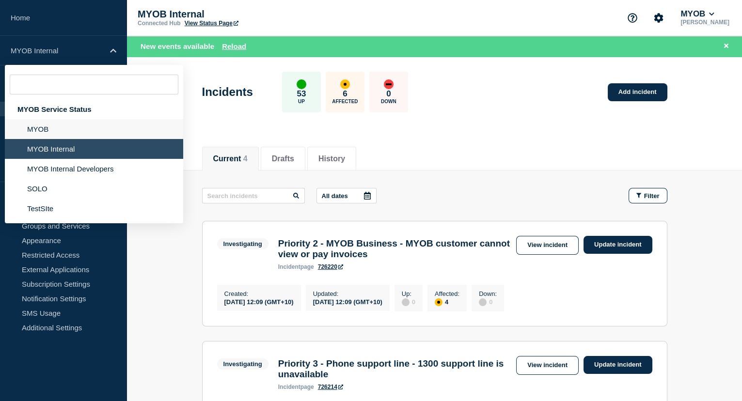
click at [59, 123] on li "MYOB" at bounding box center [94, 129] width 178 height 20
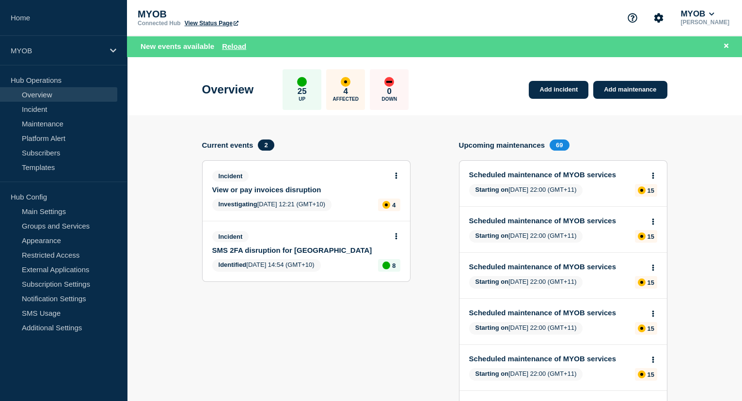
click at [308, 190] on link "View or pay invoices disruption" at bounding box center [299, 190] width 175 height 8
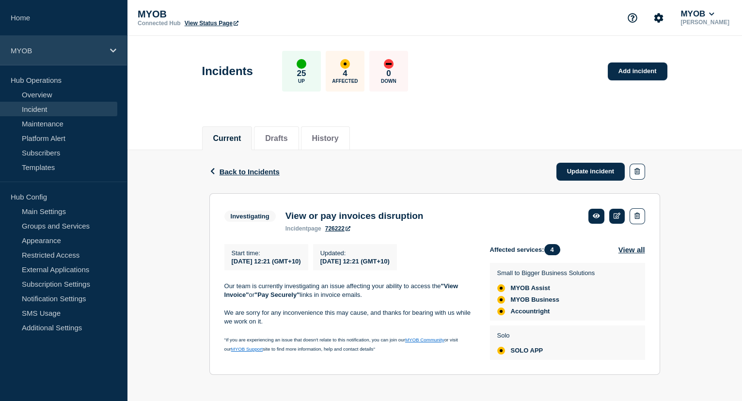
click at [51, 48] on p "MYOB" at bounding box center [57, 51] width 93 height 8
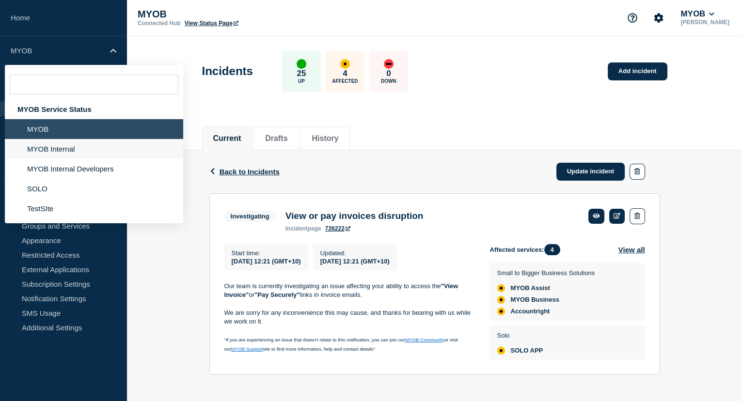
click at [69, 146] on li "MYOB Internal" at bounding box center [94, 149] width 178 height 20
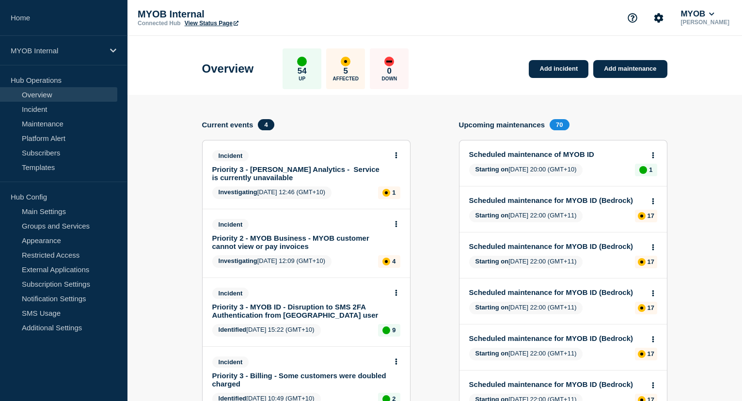
click at [341, 238] on link "Priority 2 - MYOB Business - MYOB customer cannot view or pay invoices" at bounding box center [299, 242] width 175 height 16
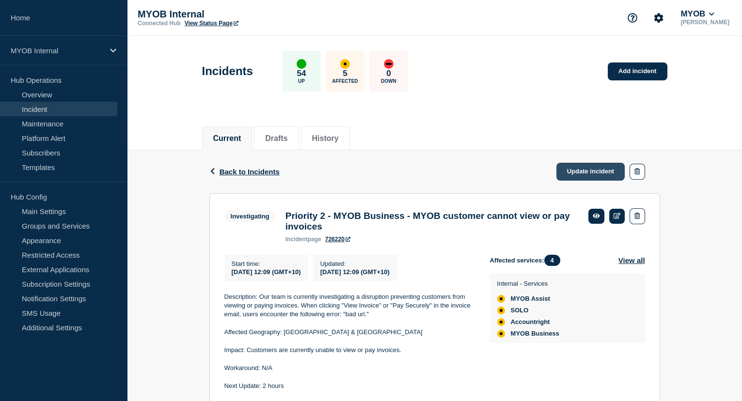
click at [584, 167] on link "Update incident" at bounding box center [590, 172] width 69 height 18
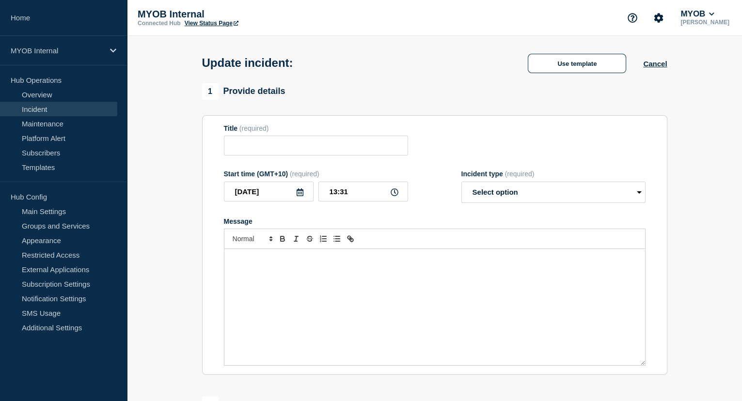
type input "Priority 2 - MYOB Business - MYOB customer cannot view or pay invoices"
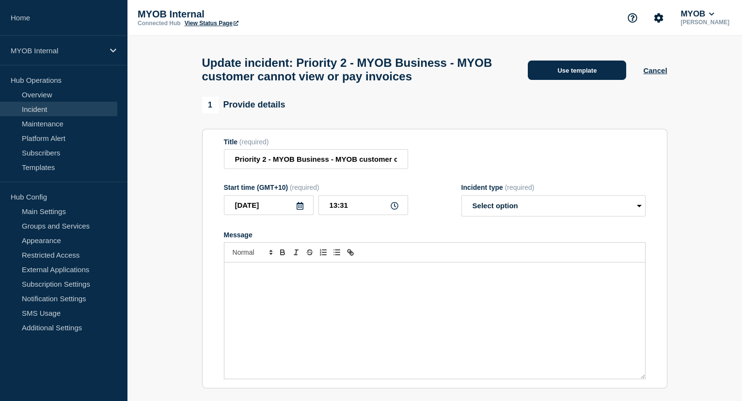
click at [598, 68] on button "Use template" at bounding box center [577, 70] width 98 height 19
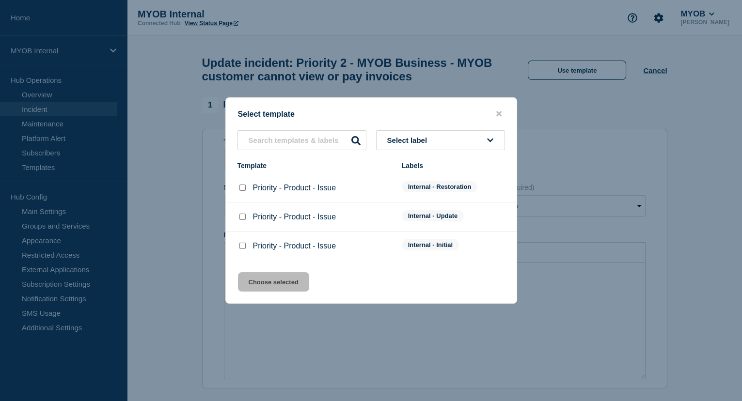
click at [242, 220] on input "Priority - Product - Issue checkbox" at bounding box center [242, 217] width 6 height 6
checkbox input "true"
click at [272, 279] on button "Choose selected" at bounding box center [273, 281] width 71 height 19
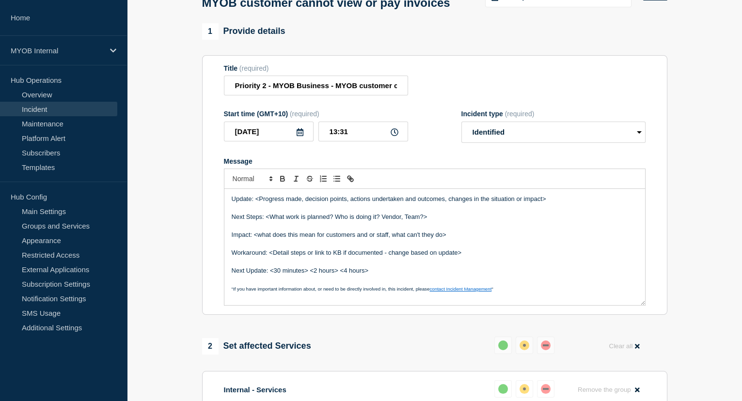
scroll to position [88, 0]
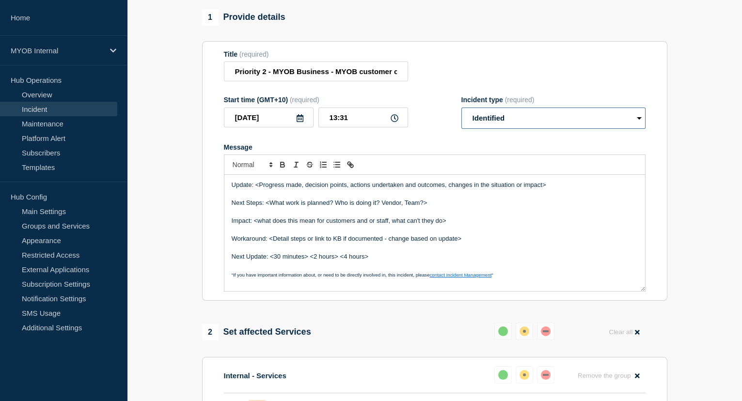
click at [556, 129] on select "Select option Investigating Identified Monitoring Resolved" at bounding box center [553, 118] width 184 height 21
select select "investigating"
click at [461, 128] on select "Select option Investigating Identified Monitoring Resolved" at bounding box center [553, 118] width 184 height 21
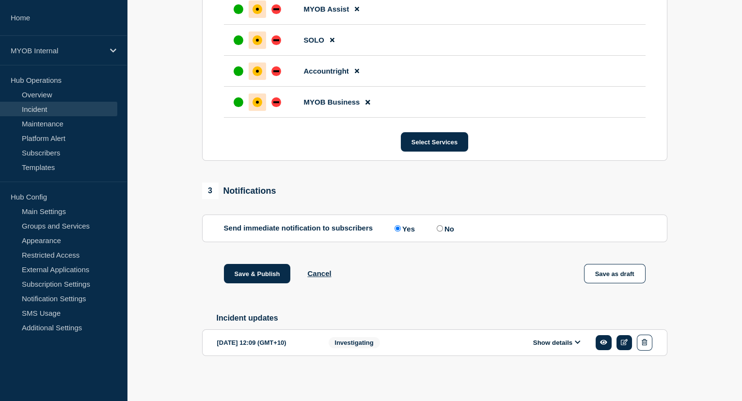
click at [555, 347] on button "Show details" at bounding box center [556, 343] width 53 height 8
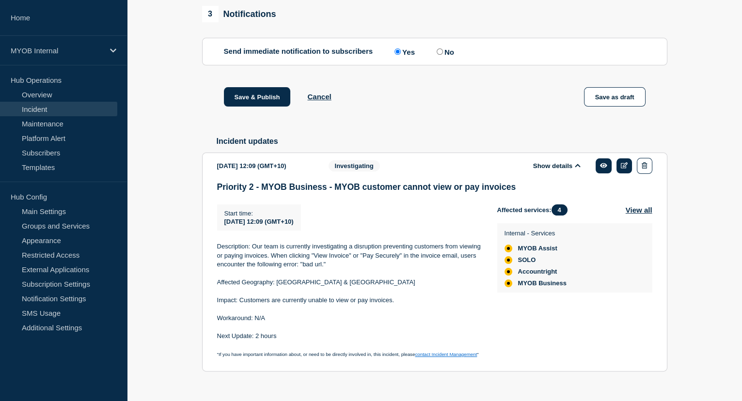
scroll to position [704, 0]
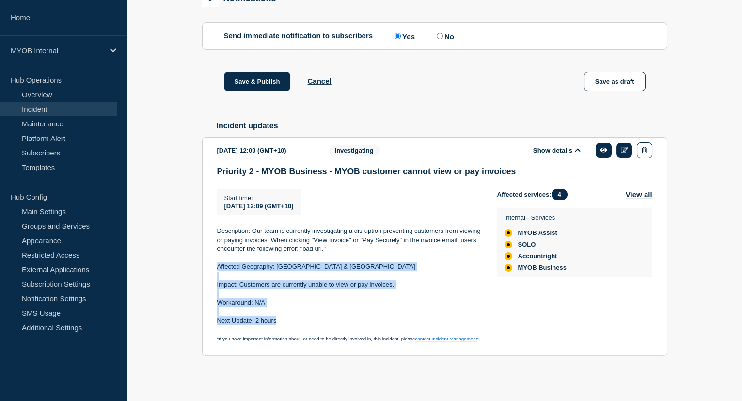
drag, startPoint x: 313, startPoint y: 319, endPoint x: 215, endPoint y: 267, distance: 110.8
click at [215, 267] on section "[DATE] 12:09 (GMT+10) Show details Investigating Priority 2 - MYOB Business - M…" at bounding box center [434, 246] width 465 height 219
copy div "Affected Geography: Australia & New Zealand Impact: Customers are currently una…"
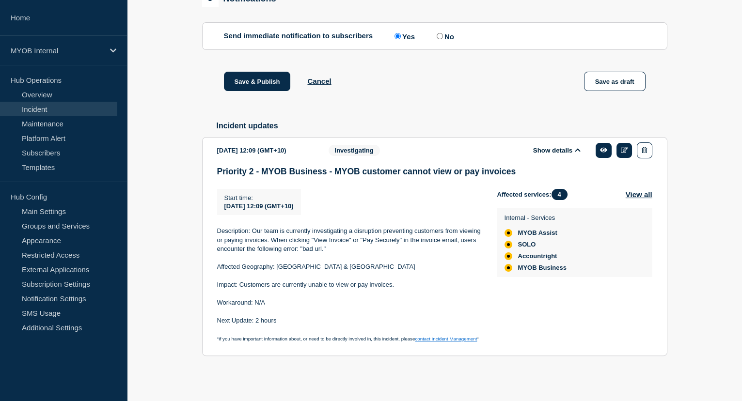
drag, startPoint x: 295, startPoint y: 332, endPoint x: 289, endPoint y: 319, distance: 14.1
click at [295, 332] on p at bounding box center [349, 329] width 265 height 9
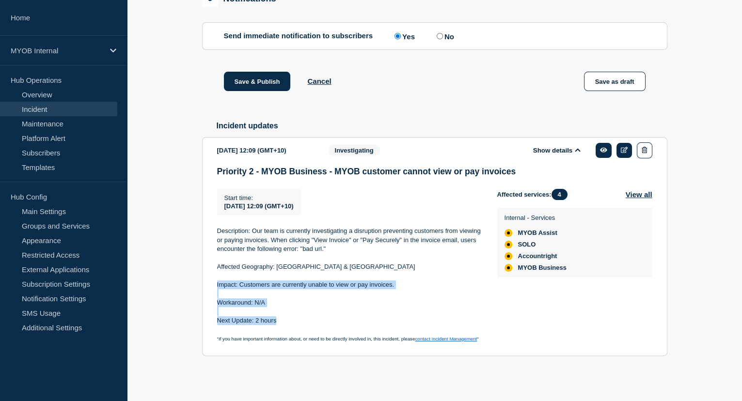
drag, startPoint x: 282, startPoint y: 321, endPoint x: 216, endPoint y: 285, distance: 75.1
click at [217, 285] on div "Description: Our team is currently investigating a disruption preventing custom…" at bounding box center [349, 285] width 265 height 116
copy div "Impact: Customers are currently unable to view or pay invoices. Workaround: N/A…"
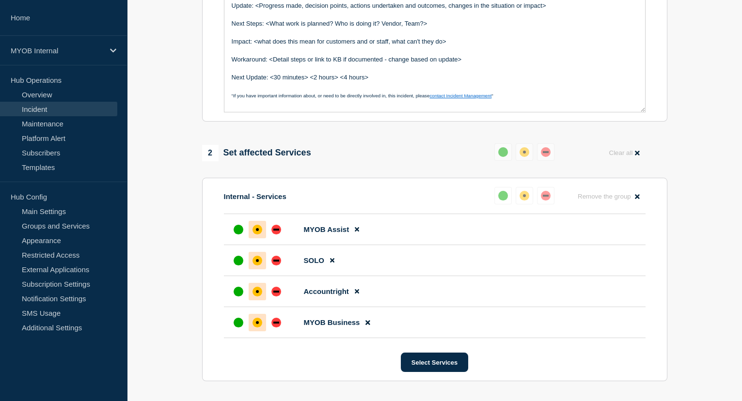
scroll to position [176, 0]
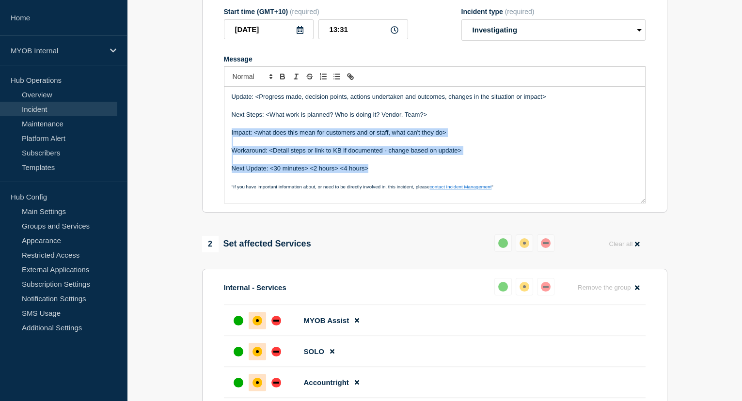
drag, startPoint x: 369, startPoint y: 190, endPoint x: 226, endPoint y: 155, distance: 147.1
click at [226, 155] on div "Update: <Progress made, decision points, actions undertaken and outcomes, chang…" at bounding box center [434, 145] width 421 height 116
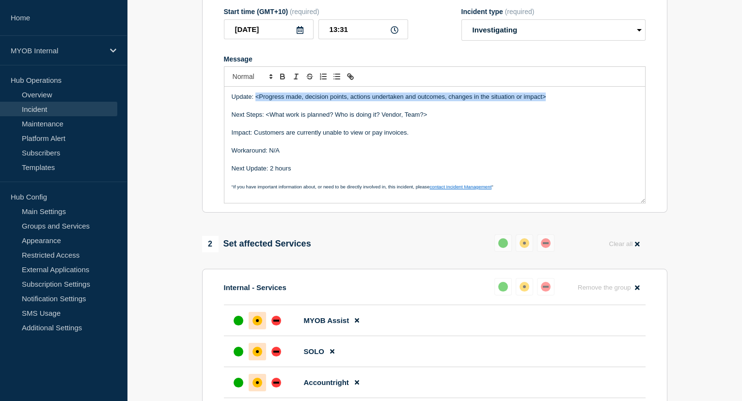
drag, startPoint x: 556, startPoint y: 117, endPoint x: 255, endPoint y: 117, distance: 301.5
click at [255, 101] on p "Update: <Progress made, decision points, actions undertaken and outcomes, chang…" at bounding box center [435, 97] width 406 height 9
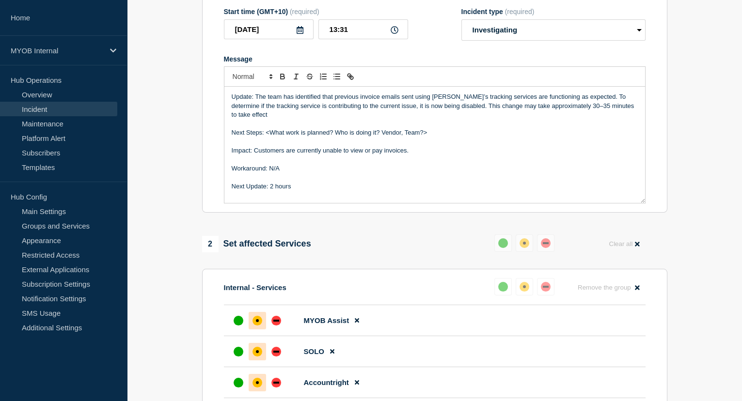
click at [370, 119] on p "Update: The team has identified that previous invoice emails sent using [PERSON…" at bounding box center [435, 106] width 406 height 27
click at [420, 119] on p "Update: The team has identified that previous invoice emails sent using [PERSON…" at bounding box center [435, 106] width 406 height 27
click at [579, 119] on p "Update: The team has identified that previous invoice emails sent without [PERS…" at bounding box center [435, 106] width 406 height 27
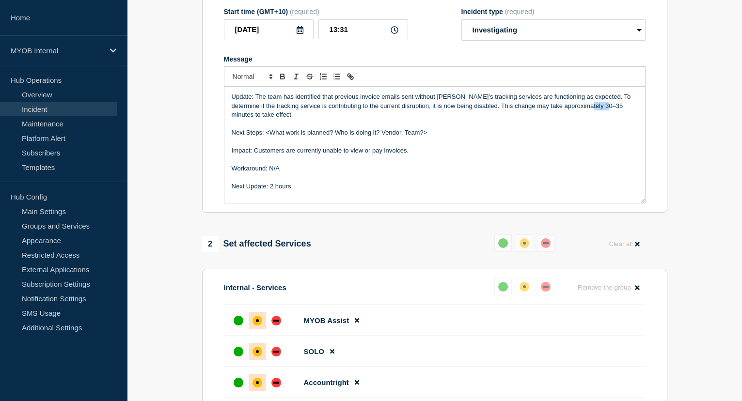
drag, startPoint x: 594, startPoint y: 126, endPoint x: 575, endPoint y: 126, distance: 18.9
click at [575, 119] on p "Update: The team has identified that previous invoice emails sent without [PERS…" at bounding box center [435, 106] width 406 height 27
drag, startPoint x: 429, startPoint y: 155, endPoint x: 267, endPoint y: 155, distance: 162.9
click at [267, 137] on p "Next Steps: <What work is planned? Who is doing it? Vendor, Team?>" at bounding box center [435, 132] width 406 height 9
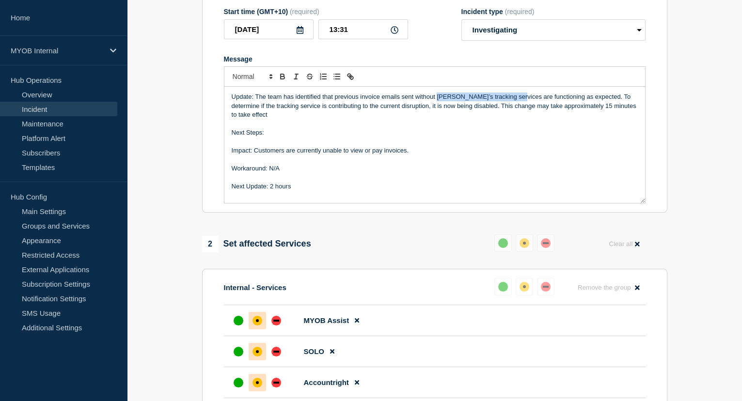
drag, startPoint x: 437, startPoint y: 118, endPoint x: 510, endPoint y: 117, distance: 73.7
click at [510, 117] on p "Update: The team has identified that previous invoice emails sent without [PERS…" at bounding box center [435, 106] width 406 height 27
copy p "[PERSON_NAME]’s tracking services"
click at [284, 146] on p "Message" at bounding box center [435, 141] width 406 height 9
click at [283, 137] on p "Next Steps:" at bounding box center [435, 132] width 406 height 9
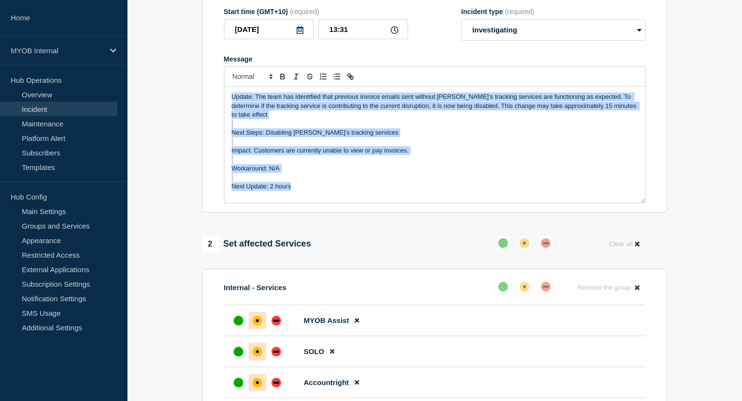
drag, startPoint x: 300, startPoint y: 209, endPoint x: 200, endPoint y: 114, distance: 137.5
click at [200, 114] on div "1 Provide details Title (required) Priority 2 - MYOB Business - MYOB customer c…" at bounding box center [434, 406] width 476 height 970
copy div "Update: The team has identified that previous invoice emails sent without [PERS…"
click at [429, 137] on p "Next Steps: Disabling [PERSON_NAME]’s tracking services" at bounding box center [435, 132] width 406 height 9
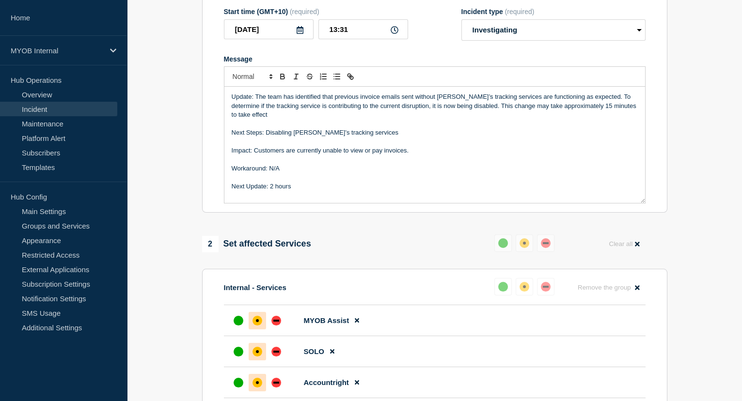
click at [381, 173] on p "Workaround: N/A" at bounding box center [435, 168] width 406 height 9
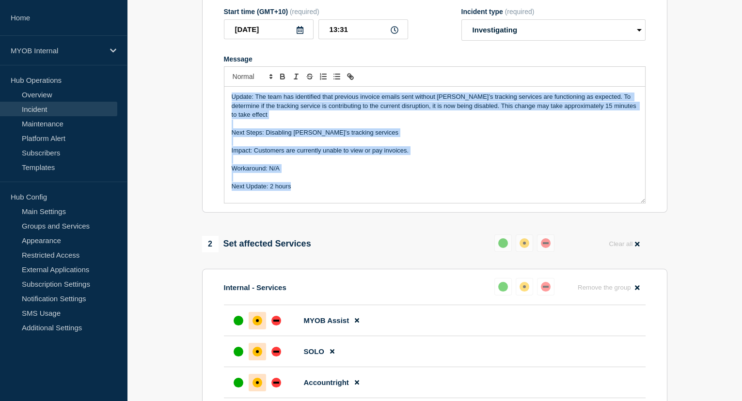
drag, startPoint x: 308, startPoint y: 210, endPoint x: 226, endPoint y: 121, distance: 120.7
click at [226, 121] on div "Update: The team has identified that previous invoice emails sent without [PERS…" at bounding box center [434, 145] width 421 height 116
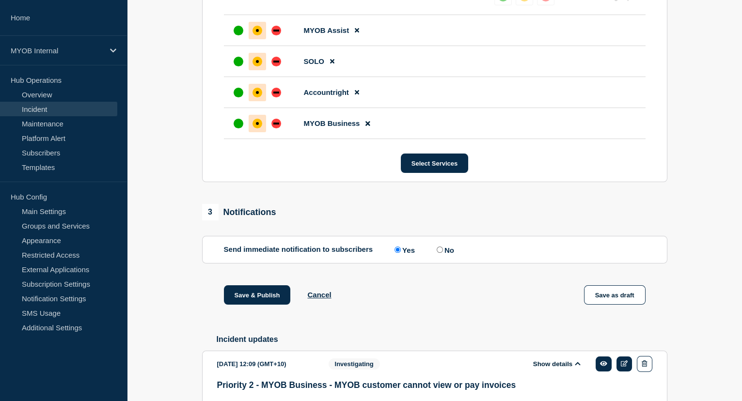
scroll to position [528, 0]
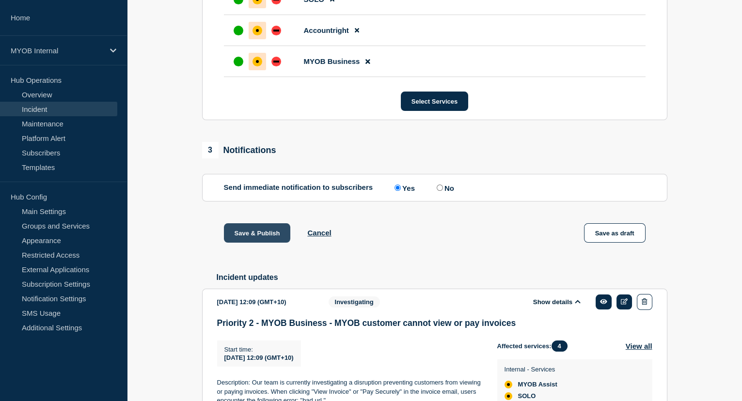
click at [260, 243] on button "Save & Publish" at bounding box center [257, 232] width 67 height 19
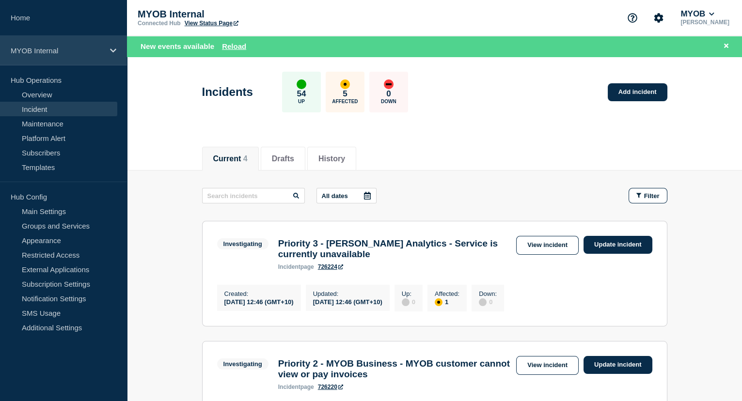
click at [50, 54] on div "MYOB Internal" at bounding box center [63, 51] width 127 height 30
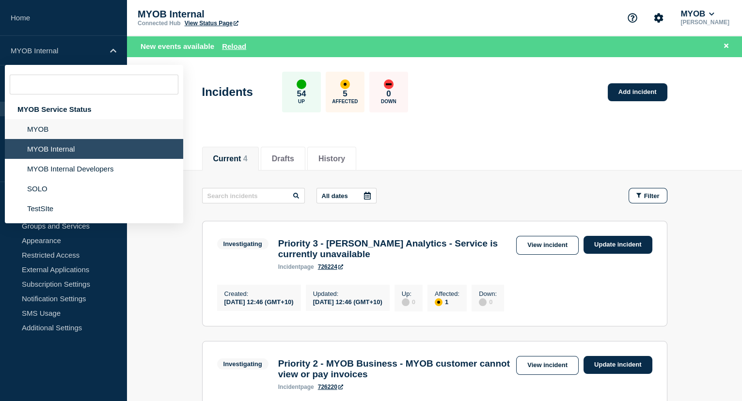
click at [48, 135] on li "MYOB" at bounding box center [94, 129] width 178 height 20
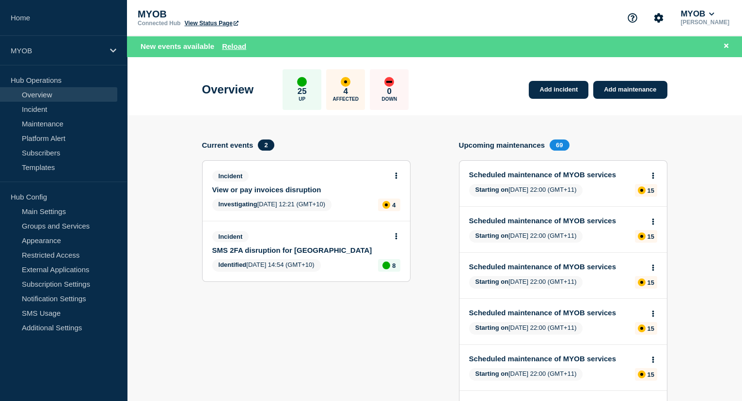
click at [281, 188] on link "View or pay invoices disruption" at bounding box center [299, 190] width 175 height 8
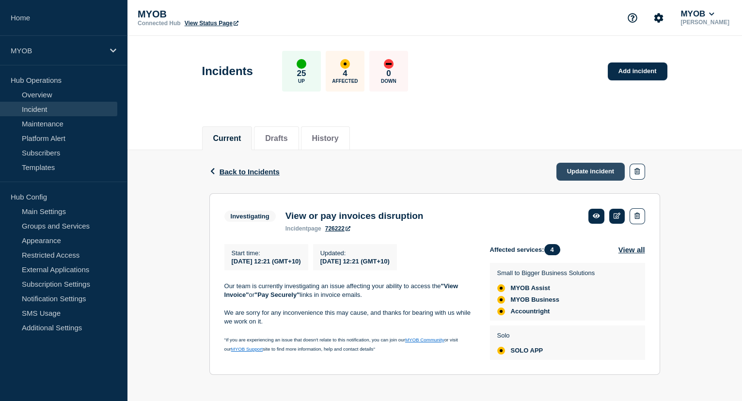
click at [595, 170] on link "Update incident" at bounding box center [590, 172] width 69 height 18
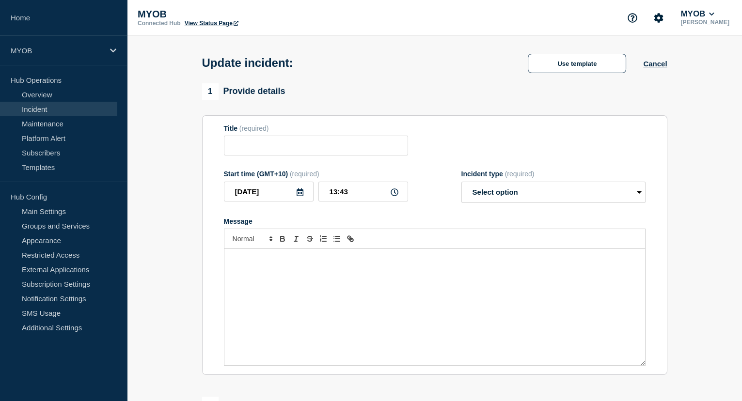
type input "View or pay invoices disruption"
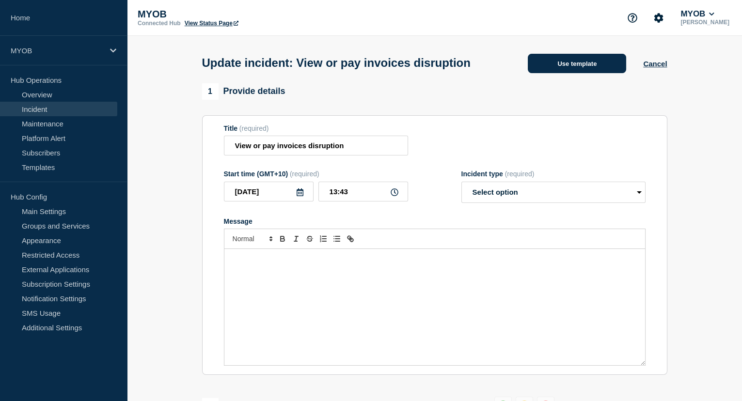
click at [549, 69] on button "Use template" at bounding box center [577, 63] width 98 height 19
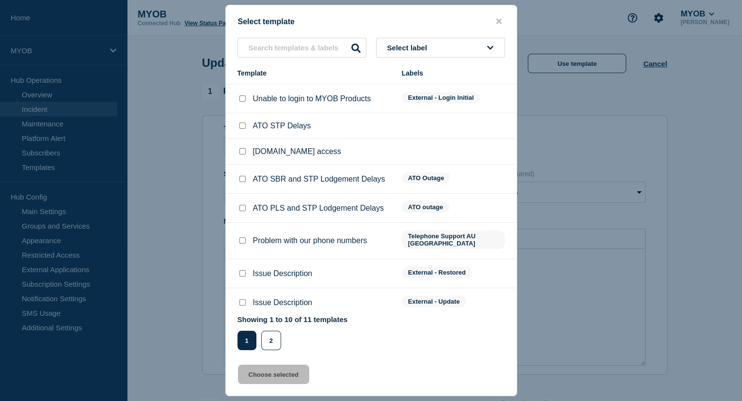
scroll to position [52, 0]
click at [243, 299] on input "Issue Description checkbox" at bounding box center [242, 302] width 6 height 6
checkbox input "true"
click at [274, 375] on button "Choose selected" at bounding box center [273, 374] width 71 height 19
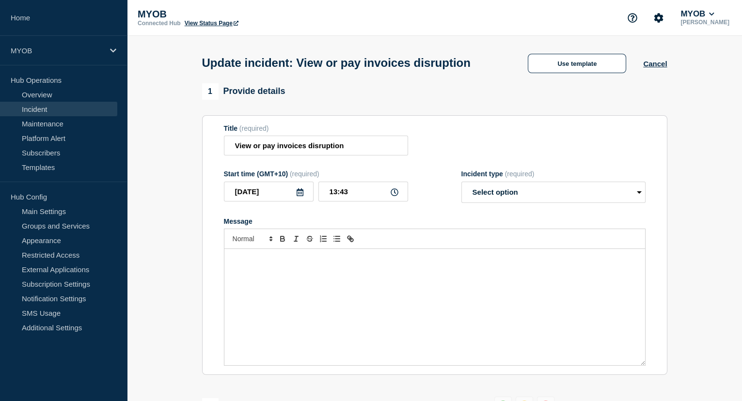
select select "identified"
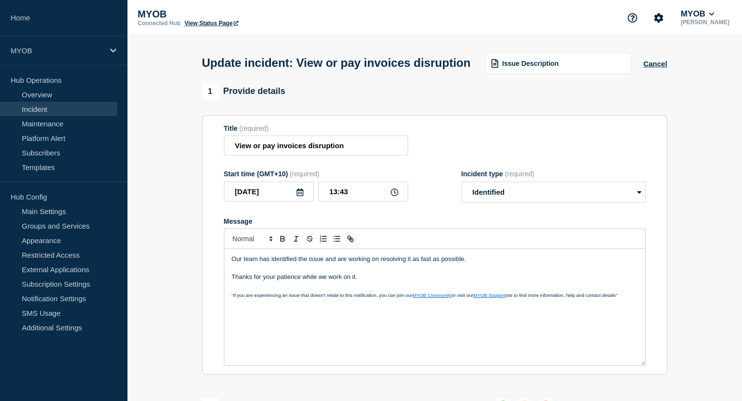
drag, startPoint x: 376, startPoint y: 300, endPoint x: 222, endPoint y: 276, distance: 155.9
click at [222, 276] on section "Title (required) View or pay invoices disruption Start time (GMT+10) (required)…" at bounding box center [434, 245] width 465 height 260
drag, startPoint x: 298, startPoint y: 278, endPoint x: 277, endPoint y: 278, distance: 20.8
click at [277, 264] on p "Our team has identified the issue and are working on resolving it as fast as po…" at bounding box center [435, 259] width 406 height 9
click at [295, 264] on p "Our team has identified the issue and are working on resolving it as fast as po…" at bounding box center [435, 259] width 406 height 9
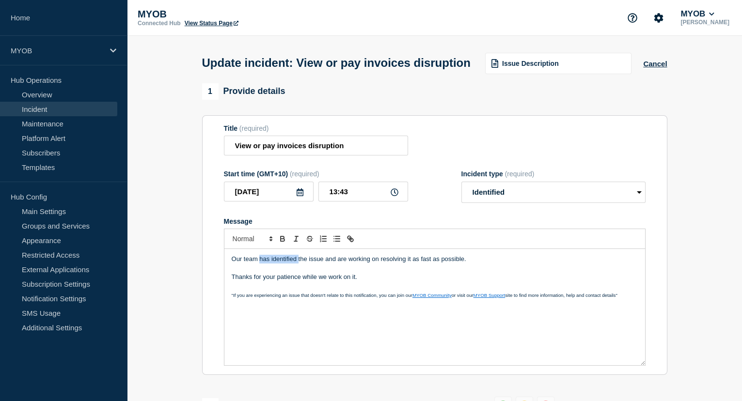
drag, startPoint x: 297, startPoint y: 277, endPoint x: 260, endPoint y: 276, distance: 36.8
click at [260, 264] on p "Our team has identified the issue and are working on resolving it as fast as po…" at bounding box center [435, 259] width 406 height 9
drag, startPoint x: 350, startPoint y: 279, endPoint x: 324, endPoint y: 279, distance: 26.2
click at [324, 264] on p "Our team investigation continues tthe issue and are working on resolving it as …" at bounding box center [435, 259] width 406 height 9
drag, startPoint x: 368, startPoint y: 298, endPoint x: 229, endPoint y: 273, distance: 141.3
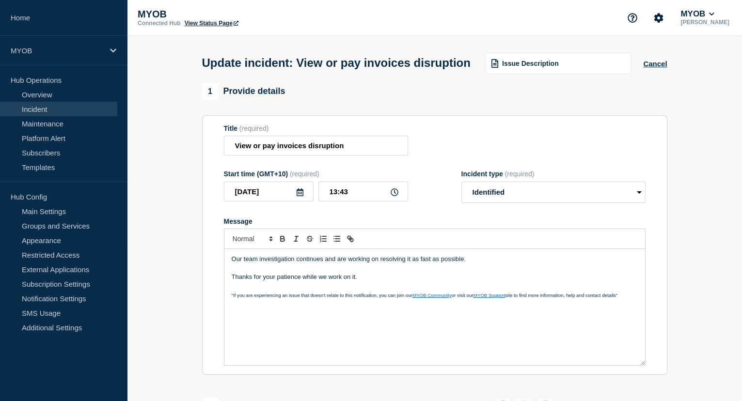
click at [229, 273] on div "Our team investigation continues and are working on resolving it as fast as pos…" at bounding box center [434, 307] width 421 height 116
click at [567, 71] on div "Issue Description" at bounding box center [558, 63] width 146 height 21
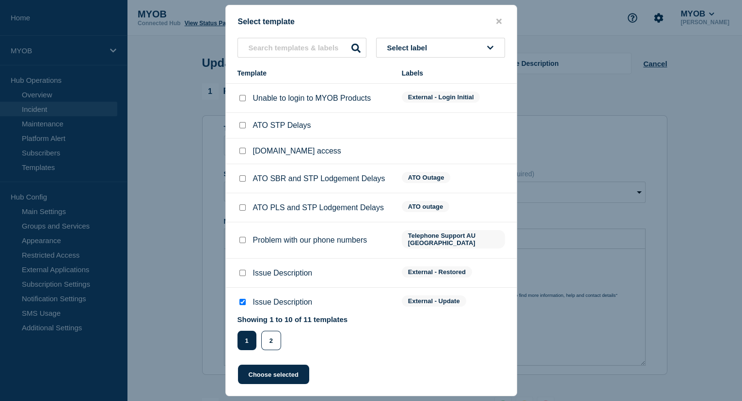
click at [238, 269] on div at bounding box center [243, 274] width 10 height 10
drag, startPoint x: 239, startPoint y: 263, endPoint x: 247, endPoint y: 281, distance: 18.9
click at [240, 270] on input "Issue Description checkbox" at bounding box center [242, 273] width 6 height 6
checkbox input "true"
checkbox input "false"
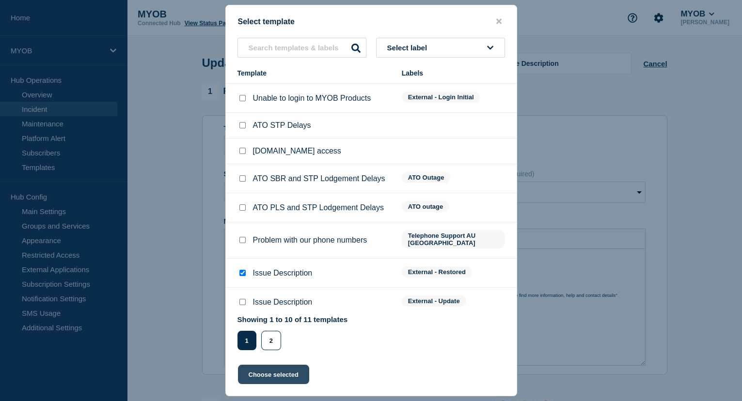
click at [279, 370] on button "Choose selected" at bounding box center [273, 374] width 71 height 19
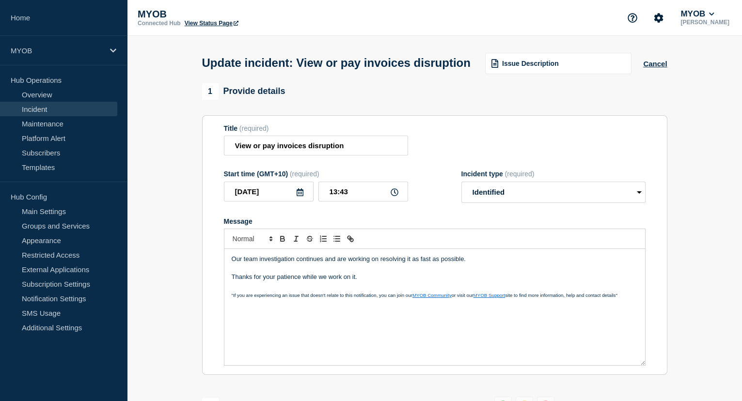
select select "resolved"
click at [324, 282] on p "Service has now been restored." at bounding box center [435, 277] width 406 height 9
drag, startPoint x: 543, startPoint y: 294, endPoint x: 227, endPoint y: 268, distance: 317.1
click at [227, 268] on div "Thanks for your patience while we worked on this issue. Service has now been re…" at bounding box center [434, 307] width 421 height 116
click at [465, 291] on p "Message" at bounding box center [435, 286] width 406 height 9
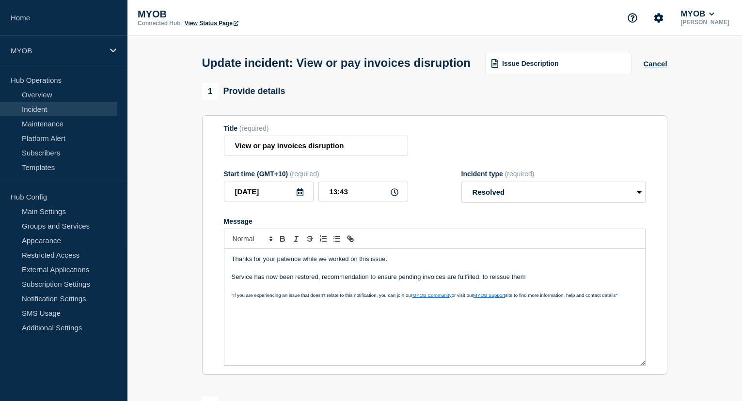
drag, startPoint x: 528, startPoint y: 296, endPoint x: 219, endPoint y: 270, distance: 309.8
click at [219, 270] on section "Title (required) View or pay invoices disruption Start time (GMT+10) (required)…" at bounding box center [434, 245] width 465 height 260
drag, startPoint x: 494, startPoint y: 291, endPoint x: 194, endPoint y: 268, distance: 300.4
click at [194, 269] on section "1 Provide details Title (required) View or pay invoices disruption Start time (…" at bounding box center [434, 342] width 615 height 518
click at [429, 264] on p "Thank you for your patience while we worked to resolve this issue." at bounding box center [435, 259] width 406 height 9
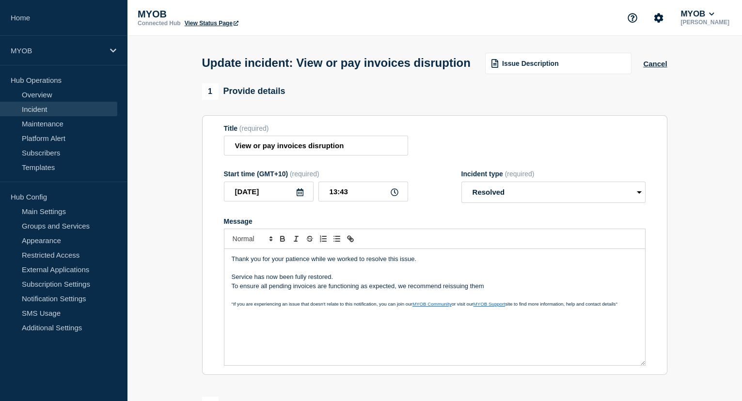
click at [368, 282] on p "Service has now been fully restored." at bounding box center [435, 277] width 406 height 9
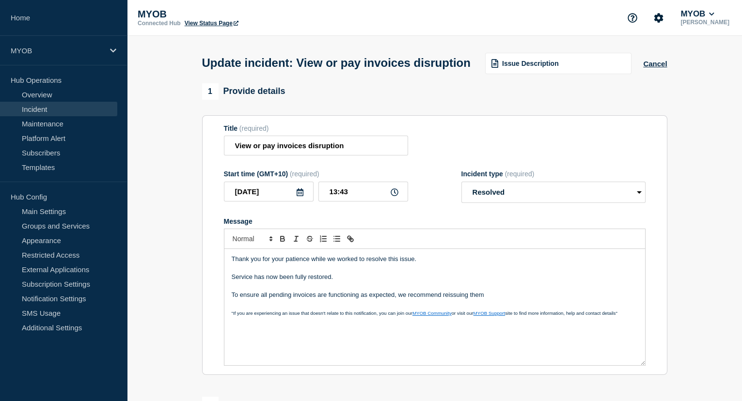
click at [533, 282] on p "Service has now been fully restored." at bounding box center [435, 277] width 406 height 9
drag, startPoint x: 502, startPoint y: 312, endPoint x: 222, endPoint y: 278, distance: 282.3
click at [222, 278] on section "Title (required) View or pay invoices disruption Start time (GMT+10) (required)…" at bounding box center [434, 245] width 465 height 260
click at [524, 291] on p "Message" at bounding box center [435, 286] width 406 height 9
click at [487, 300] on p "To ensure all pending invoices are functioning as expected, we recommend reissu…" at bounding box center [435, 295] width 406 height 9
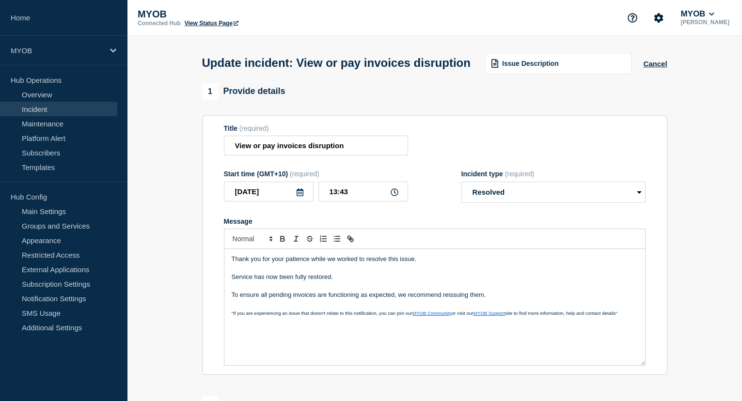
drag, startPoint x: 507, startPoint y: 313, endPoint x: 218, endPoint y: 272, distance: 291.8
click at [218, 272] on section "Title (required) View or pay invoices disruption Start time (GMT+10) (required)…" at bounding box center [434, 245] width 465 height 260
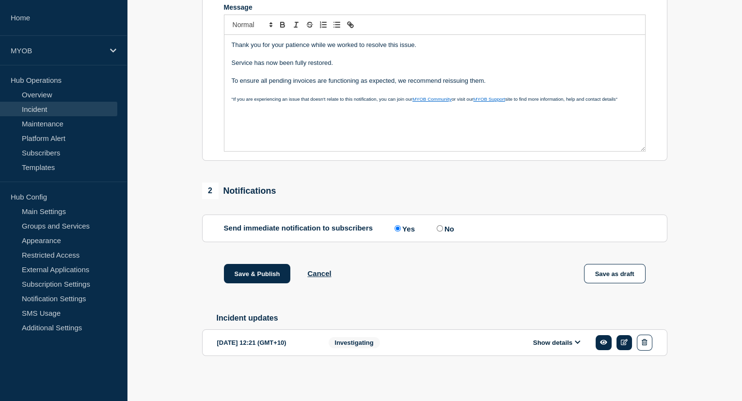
scroll to position [233, 0]
click at [265, 276] on button "Save & Publish" at bounding box center [257, 273] width 67 height 19
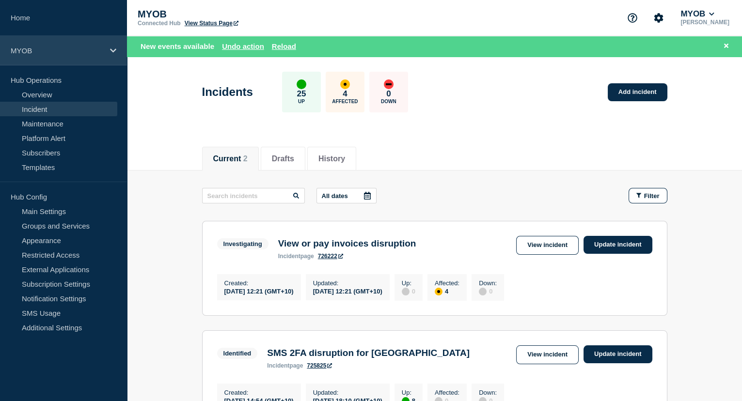
click at [59, 48] on p "MYOB" at bounding box center [57, 51] width 93 height 8
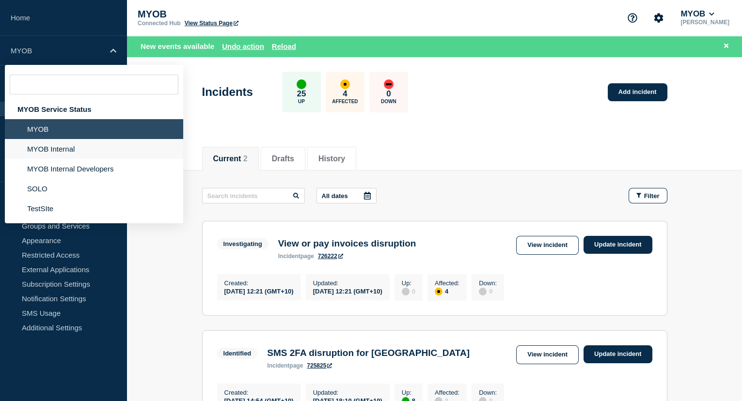
click at [71, 148] on li "MYOB Internal" at bounding box center [94, 149] width 178 height 20
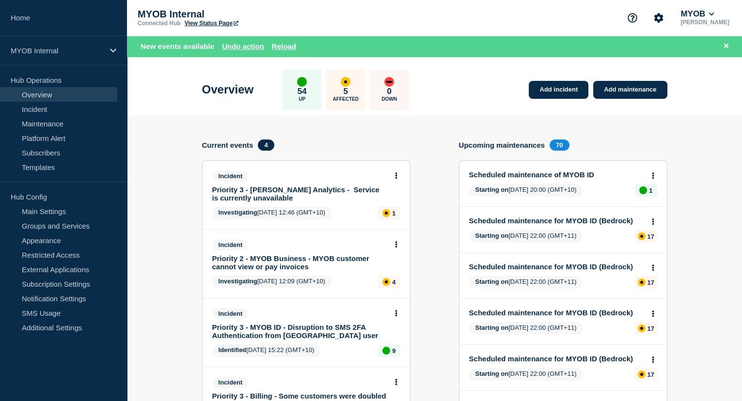
click at [335, 258] on link "Priority 2 - MYOB Business - MYOB customer cannot view or pay invoices" at bounding box center [299, 262] width 175 height 16
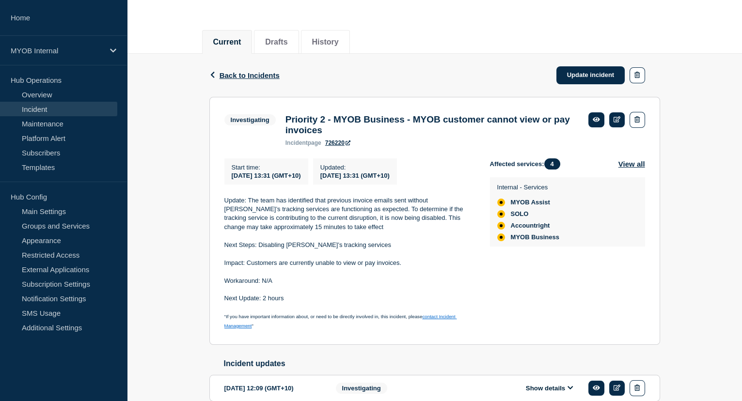
scroll to position [132, 0]
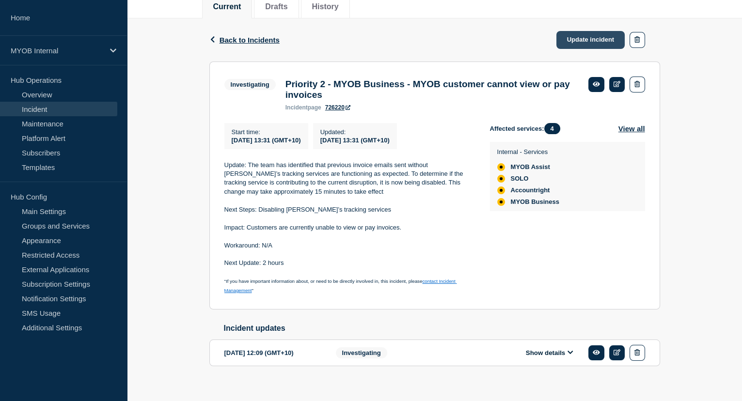
click at [577, 38] on link "Update incident" at bounding box center [590, 40] width 69 height 18
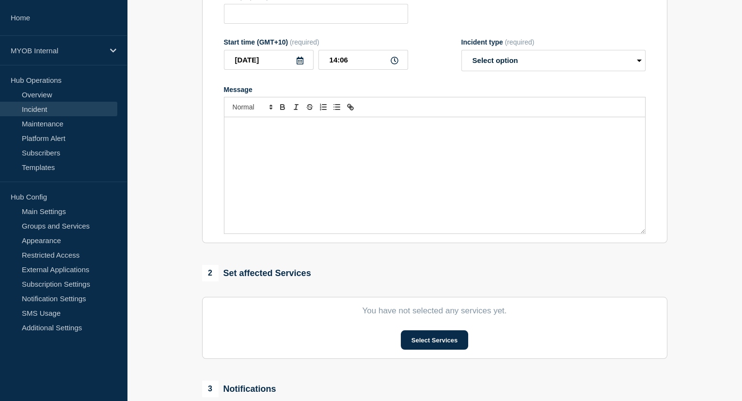
type input "Priority 2 - MYOB Business - MYOB customer cannot view or pay invoices"
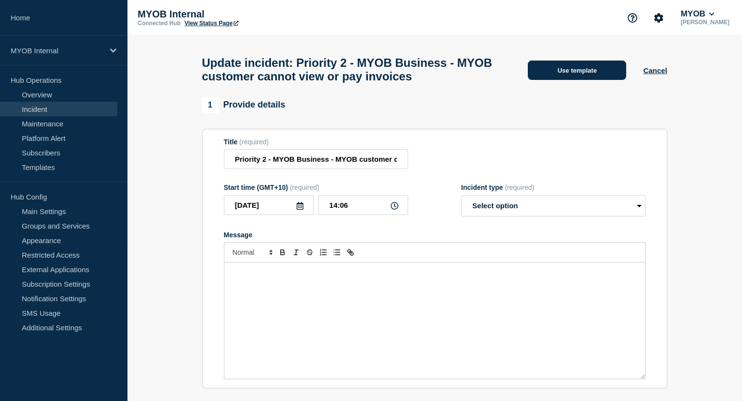
click at [581, 76] on button "Use template" at bounding box center [577, 70] width 98 height 19
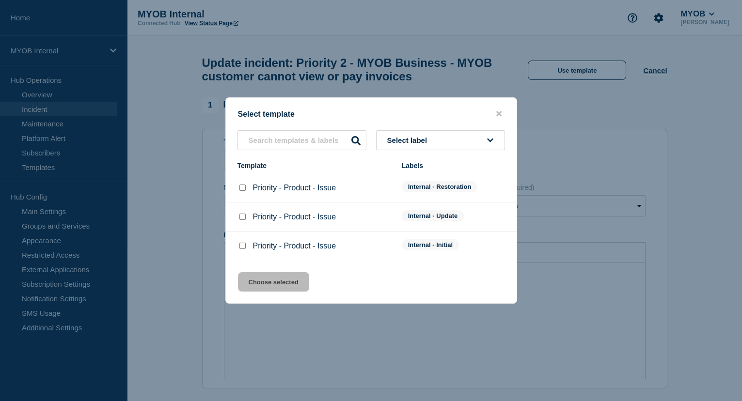
click at [243, 186] on input "Priority - Product - Issue checkbox" at bounding box center [242, 188] width 6 height 6
checkbox input "true"
click at [299, 286] on button "Choose selected" at bounding box center [273, 281] width 71 height 19
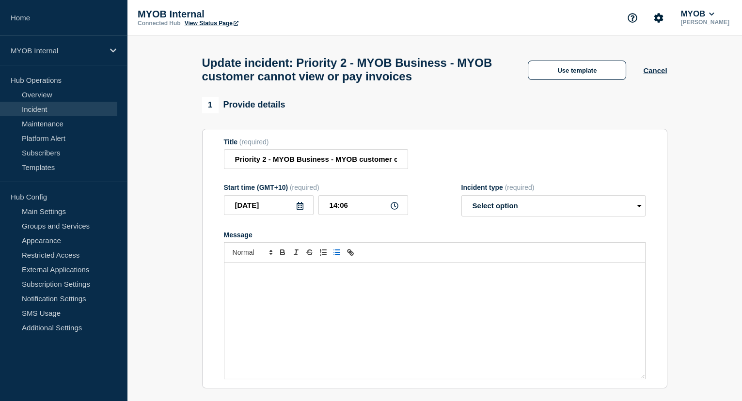
select select "resolved"
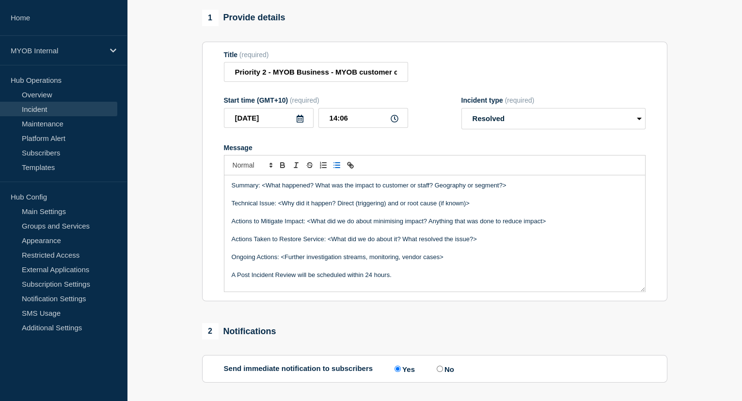
scroll to position [88, 0]
drag, startPoint x: 513, startPoint y: 206, endPoint x: 262, endPoint y: 206, distance: 250.6
click at [262, 190] on p "Summary: <What happened? What was the impact to customer or staff? Geography or…" at bounding box center [435, 185] width 406 height 9
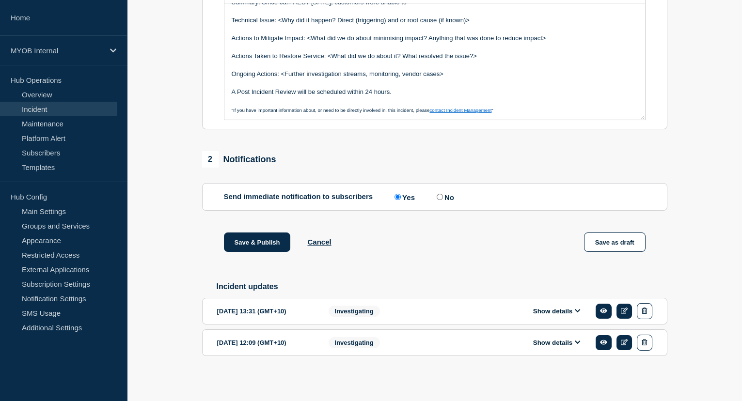
scroll to position [281, 0]
click at [399, 344] on div "Investigating" at bounding box center [391, 343] width 124 height 16
click at [539, 347] on button "Show details" at bounding box center [556, 343] width 53 height 8
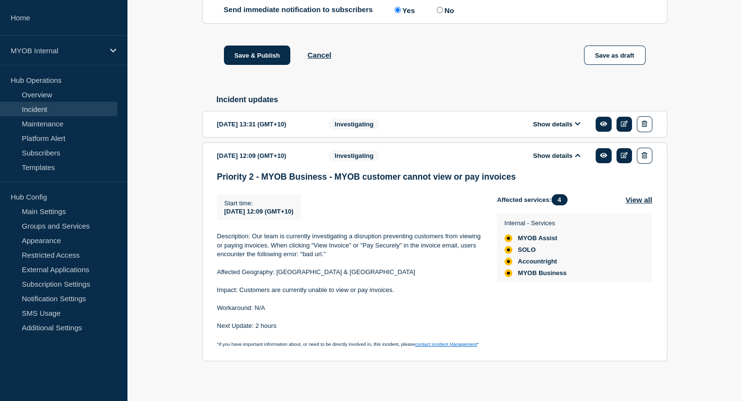
scroll to position [475, 0]
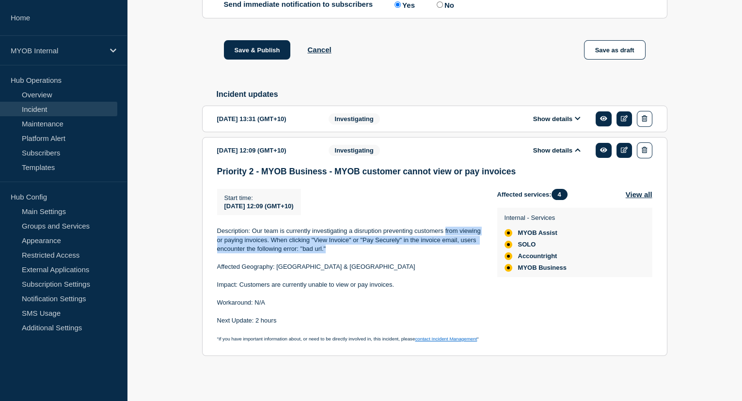
drag, startPoint x: 444, startPoint y: 230, endPoint x: 433, endPoint y: 246, distance: 19.4
click at [433, 246] on p "Description: Our team is currently investigating a disruption preventing custom…" at bounding box center [349, 240] width 265 height 27
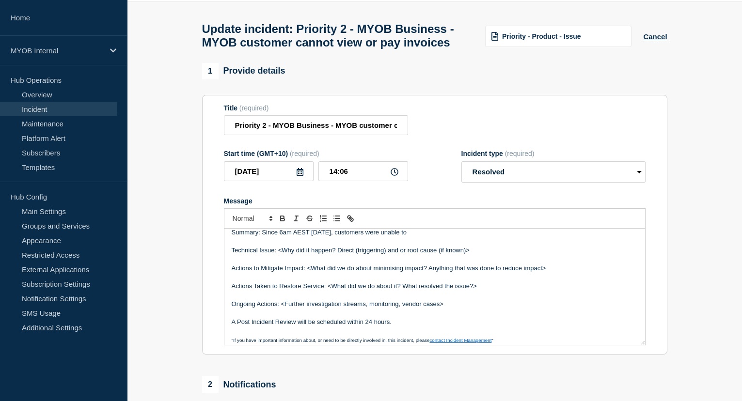
scroll to position [0, 0]
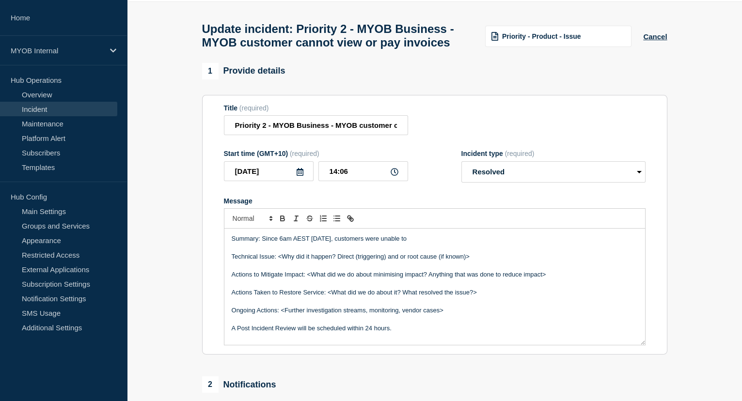
click at [431, 253] on p "Message" at bounding box center [435, 248] width 406 height 9
click at [417, 243] on p "Summary: Since 6am AEST [DATE], customers were unable to" at bounding box center [435, 239] width 406 height 9
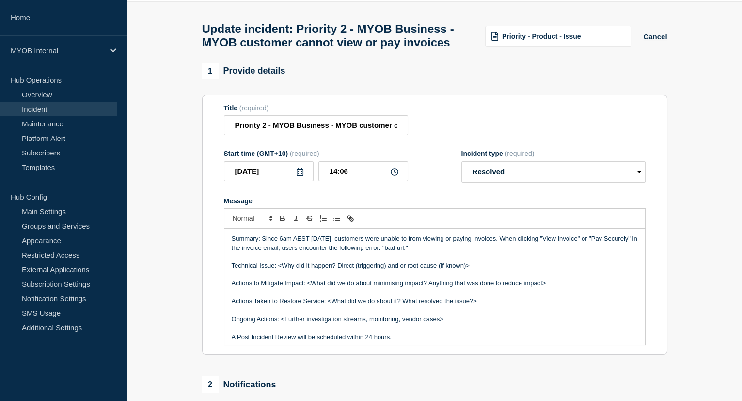
click at [409, 253] on p "Summary: Since 6am AEST [DATE], customers were unable to from viewing or paying…" at bounding box center [435, 244] width 406 height 18
click at [404, 253] on p "Summary: Since 6am AEST [DATE], customers were unable to viewing or paying invo…" at bounding box center [435, 244] width 406 height 18
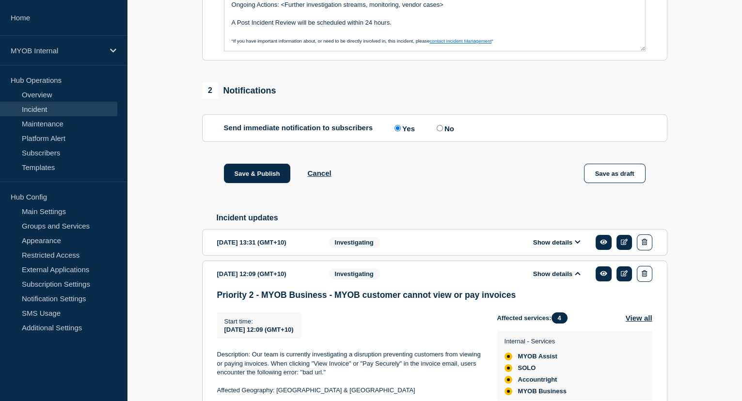
scroll to position [342, 0]
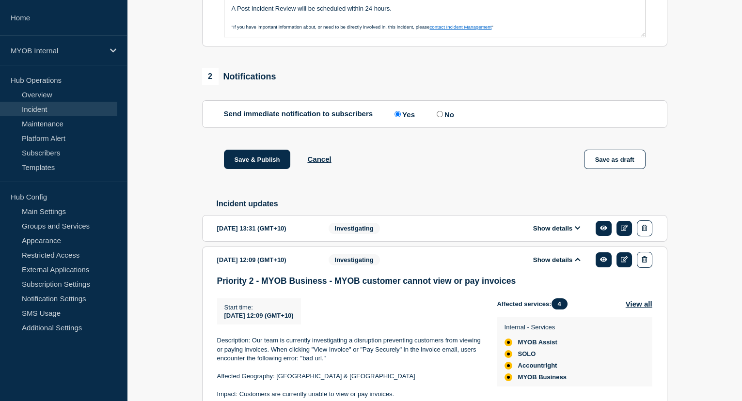
click at [419, 237] on div "Investigating" at bounding box center [391, 229] width 124 height 16
click at [270, 237] on div "[DATE] 13:31 (GMT+10)" at bounding box center [265, 229] width 97 height 16
click at [560, 233] on button "Show details" at bounding box center [556, 228] width 53 height 8
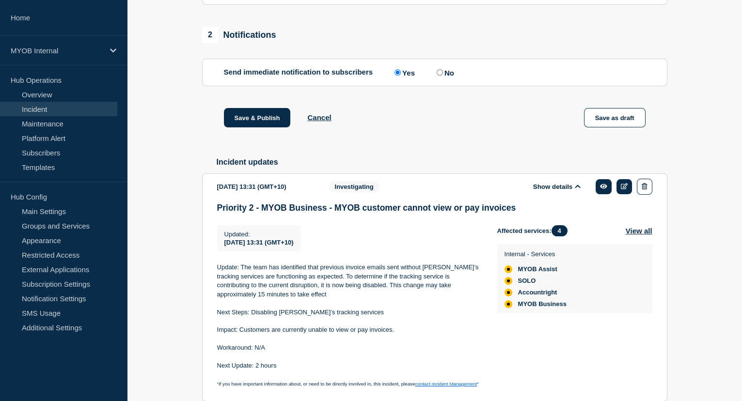
scroll to position [386, 0]
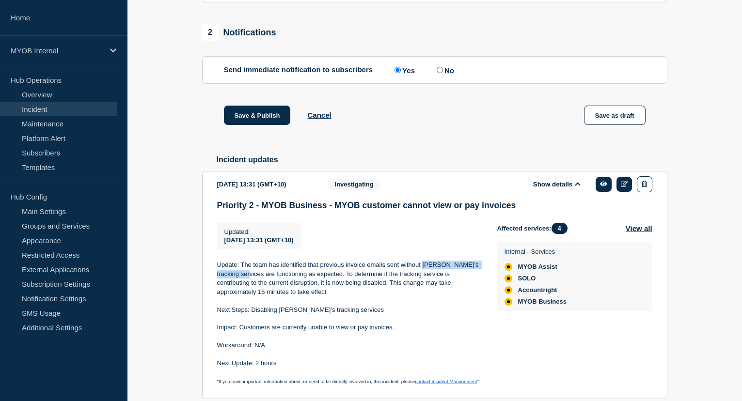
drag, startPoint x: 423, startPoint y: 285, endPoint x: 240, endPoint y: 298, distance: 183.7
click at [240, 297] on p "Update: The team has identified that previous invoice emails sent without [PERS…" at bounding box center [349, 279] width 265 height 36
drag, startPoint x: 348, startPoint y: 287, endPoint x: 318, endPoint y: 297, distance: 31.6
click at [318, 297] on p "Update: The team has identified that previous invoice emails sent without [PERS…" at bounding box center [349, 279] width 265 height 36
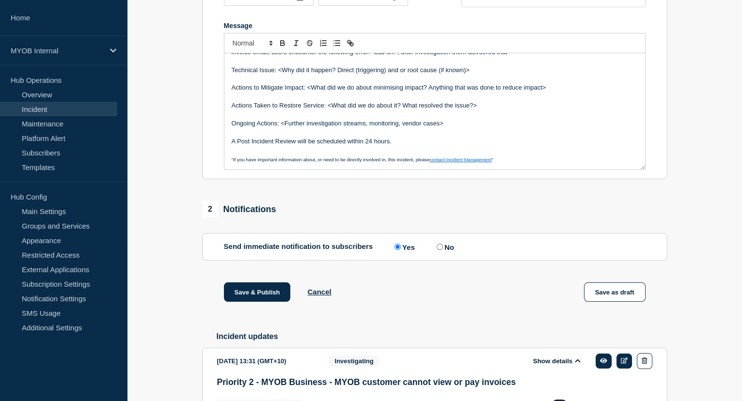
scroll to position [34, 0]
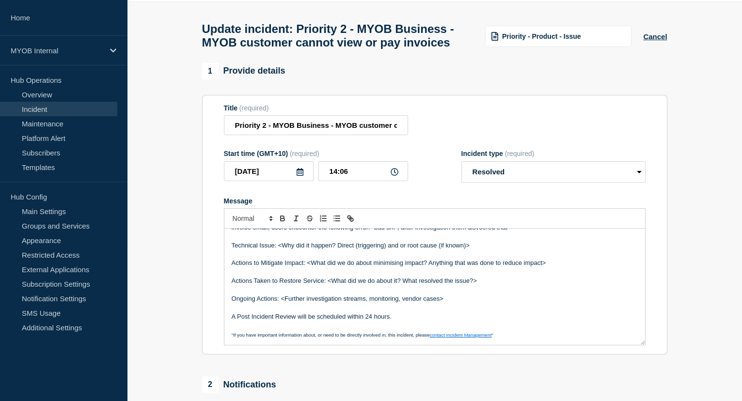
click at [488, 250] on p "Technical Issue: <Why did it happen? Direct (triggering) and or root cause (if …" at bounding box center [435, 245] width 406 height 9
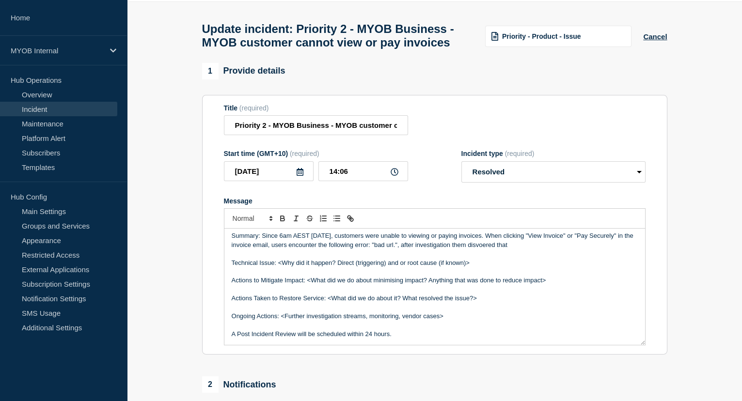
scroll to position [0, 0]
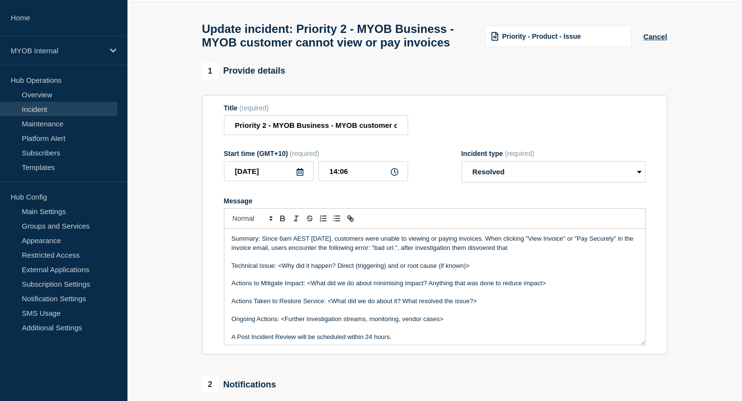
click at [523, 253] on p "Summary: Since 6am AEST [DATE], customers were unable to viewing or paying invo…" at bounding box center [435, 244] width 406 height 18
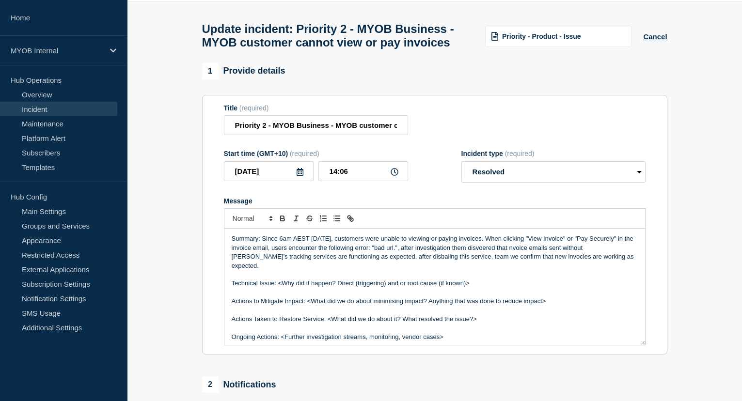
drag, startPoint x: 477, startPoint y: 293, endPoint x: 278, endPoint y: 296, distance: 198.7
click at [278, 288] on p "Technical Issue: <Why did it happen? Direct (triggering) and or root cause (if …" at bounding box center [435, 283] width 406 height 9
click at [279, 279] on p "Message" at bounding box center [435, 274] width 406 height 9
drag, startPoint x: 584, startPoint y: 269, endPoint x: 276, endPoint y: 282, distance: 307.6
click at [276, 270] on p "Summary: Since 6am AEST [DATE], customers were unable to viewing or paying invo…" at bounding box center [435, 253] width 406 height 36
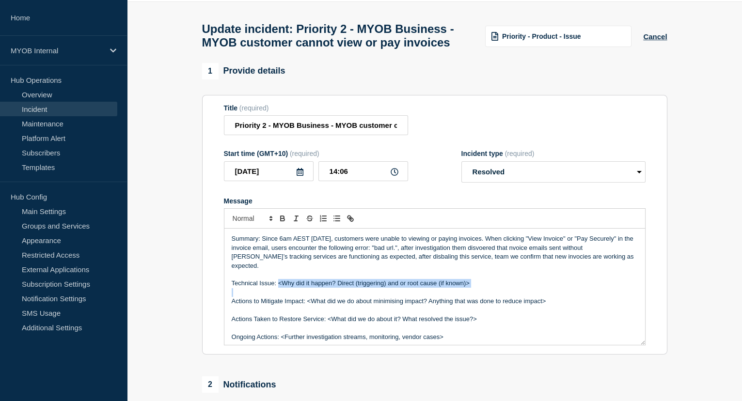
drag, startPoint x: 477, startPoint y: 300, endPoint x: 279, endPoint y: 296, distance: 198.3
click at [279, 296] on div "Summary: Since 6am AEST [DATE], customers were unable to viewing or paying invo…" at bounding box center [434, 287] width 421 height 116
drag, startPoint x: 552, startPoint y: 312, endPoint x: 231, endPoint y: 313, distance: 320.4
click at [232, 306] on p "Actions to Mitigate Impact: <What did we do about minimising impact? Anything t…" at bounding box center [435, 301] width 406 height 9
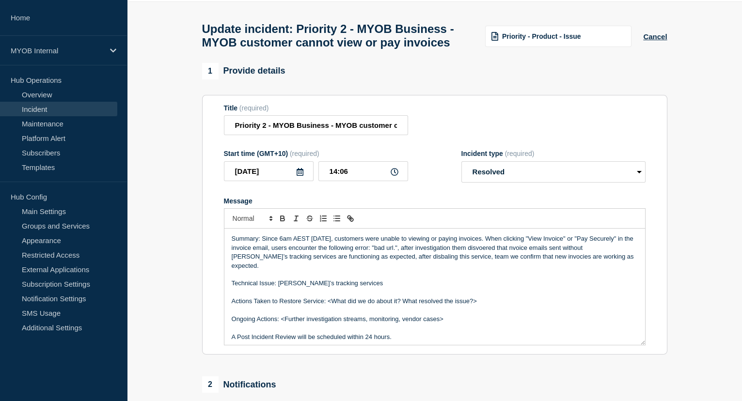
drag, startPoint x: 485, startPoint y: 314, endPoint x: 327, endPoint y: 314, distance: 158.0
click at [327, 306] on p "Actions Taken to Restore Service: <What did we do about it? What resolved the i…" at bounding box center [435, 301] width 406 height 9
drag, startPoint x: 448, startPoint y: 333, endPoint x: 280, endPoint y: 331, distance: 167.7
click at [280, 324] on p "Ongoing Actions: <Further investigation streams, monitoring, vendor cases>" at bounding box center [435, 319] width 406 height 9
drag, startPoint x: 408, startPoint y: 351, endPoint x: 226, endPoint y: 261, distance: 202.5
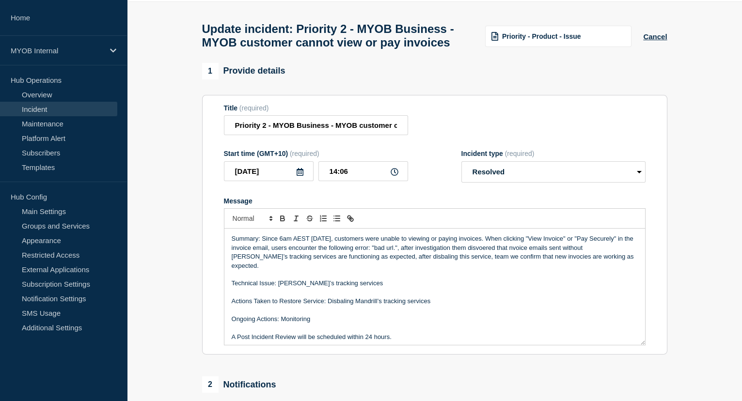
click at [226, 261] on div "Summary: Since 6am AEST [DATE], customers were unable to viewing or paying invo…" at bounding box center [434, 287] width 421 height 116
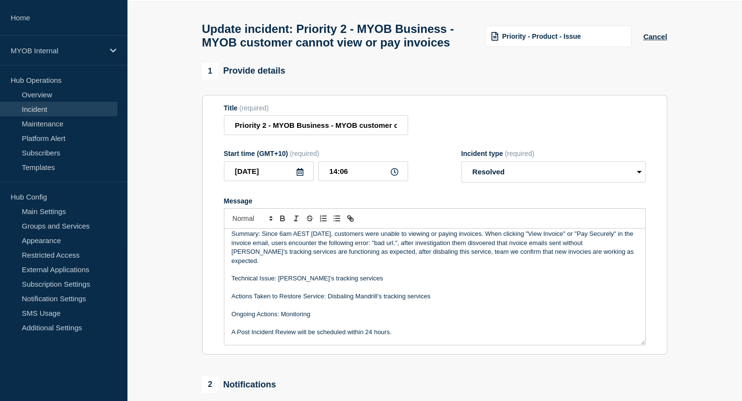
scroll to position [11, 0]
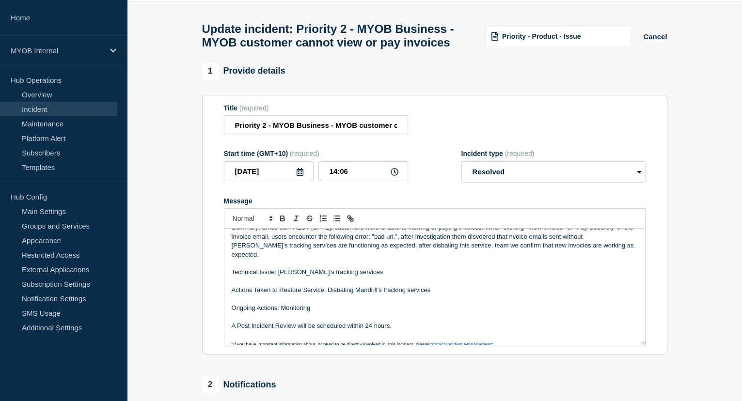
click at [401, 331] on p "A Post Incident Review will be scheduled within 24 hours." at bounding box center [435, 326] width 406 height 9
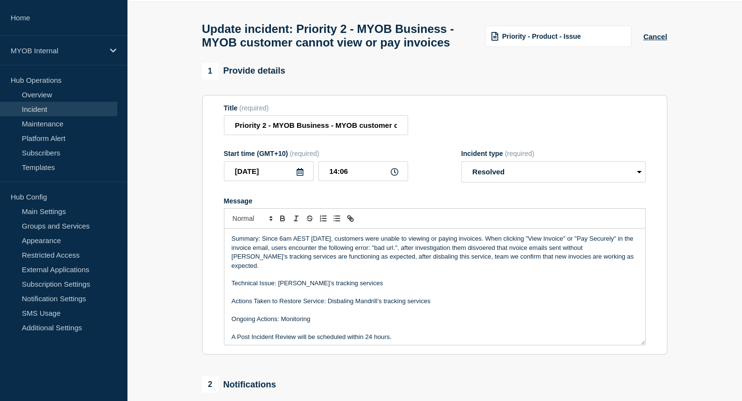
drag, startPoint x: 399, startPoint y: 338, endPoint x: 218, endPoint y: 240, distance: 206.0
click at [218, 240] on section "Title (required) Priority 2 - MYOB Business - MYOB customer cannot view or pay …" at bounding box center [434, 225] width 465 height 260
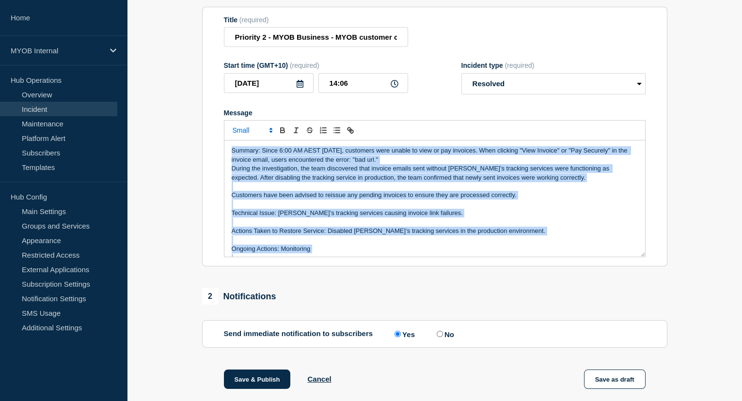
drag, startPoint x: 435, startPoint y: 251, endPoint x: 203, endPoint y: 152, distance: 252.3
click at [203, 152] on section "Title (required) Priority 2 - MYOB Business - MYOB customer cannot view or pay …" at bounding box center [434, 137] width 465 height 260
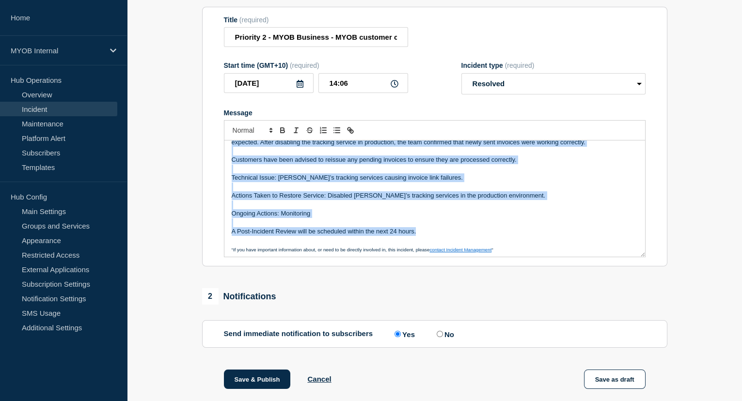
scroll to position [38, 0]
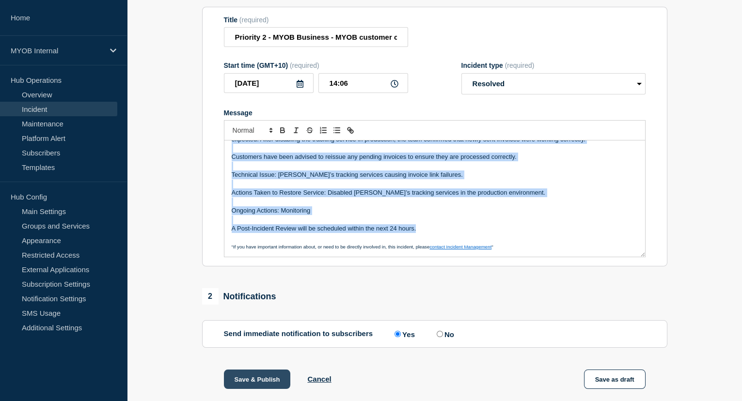
click at [273, 389] on button "Save & Publish" at bounding box center [257, 379] width 67 height 19
